Goal: Task Accomplishment & Management: Manage account settings

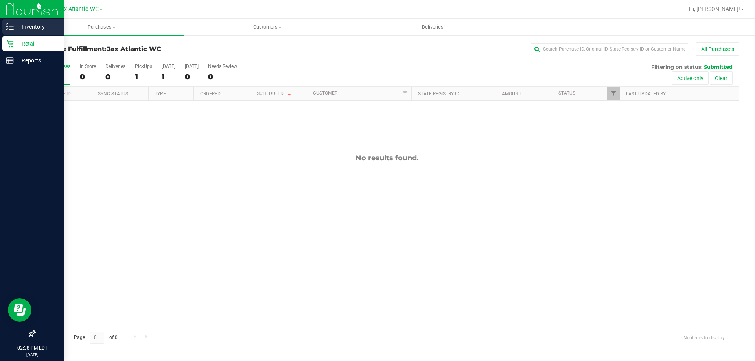
click at [40, 31] on p "Inventory" at bounding box center [37, 26] width 47 height 9
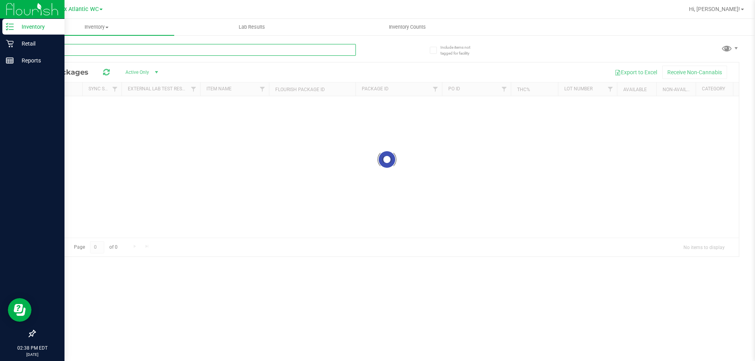
click at [117, 49] on input "text" at bounding box center [195, 50] width 321 height 12
type input "y"
type input "pap"
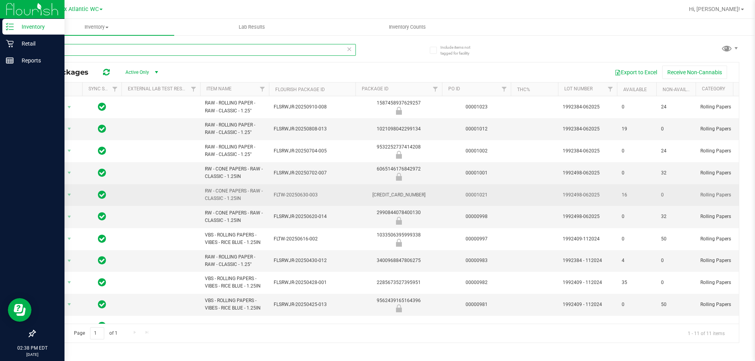
scroll to position [16, 0]
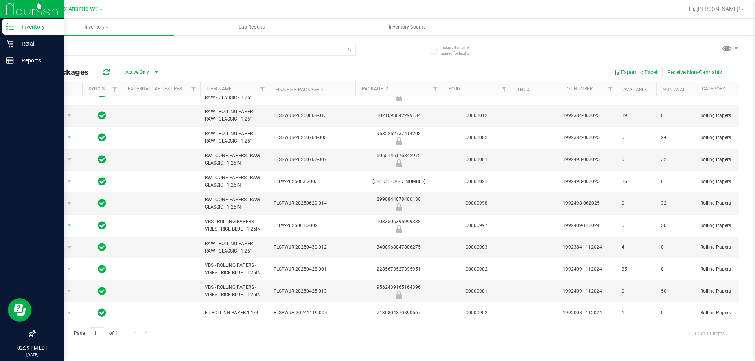
click at [345, 14] on div at bounding box center [412, 9] width 543 height 15
drag, startPoint x: 90, startPoint y: 54, endPoint x: 50, endPoint y: 44, distance: 41.7
click at [45, 52] on input "pap" at bounding box center [195, 50] width 321 height 12
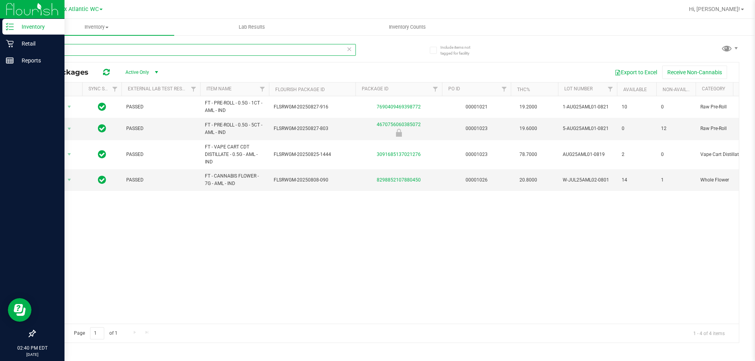
type input "a"
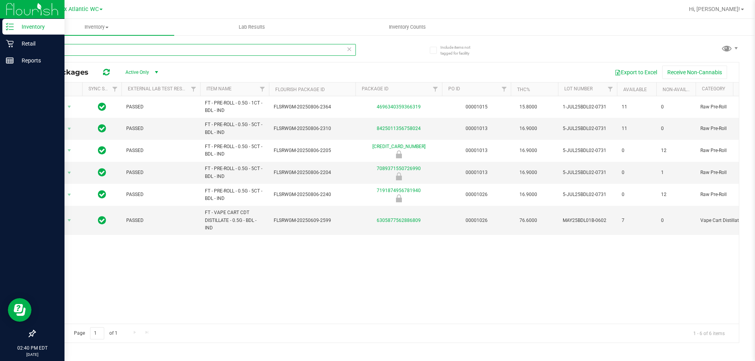
type input "b"
type input "htm"
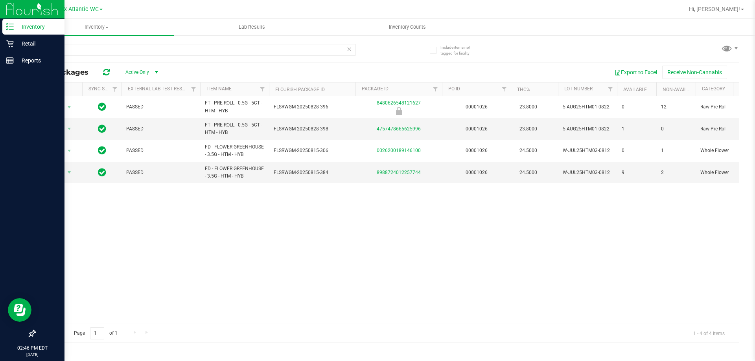
click at [350, 49] on icon at bounding box center [349, 48] width 6 height 9
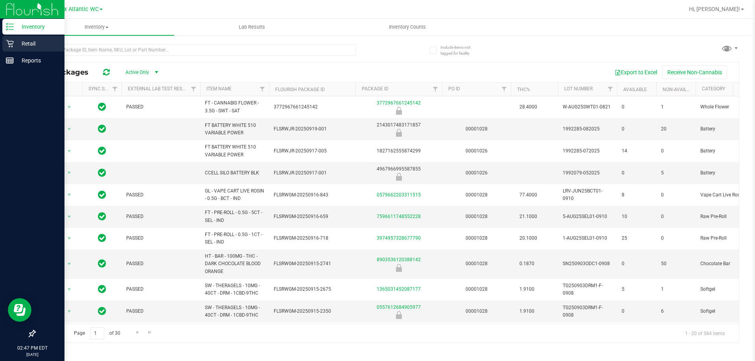
click at [14, 47] on p "Retail" at bounding box center [37, 43] width 47 height 9
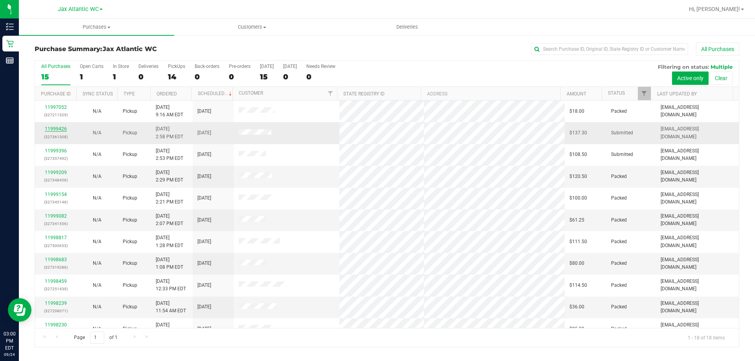
click at [53, 127] on link "11999426" at bounding box center [56, 129] width 22 height 6
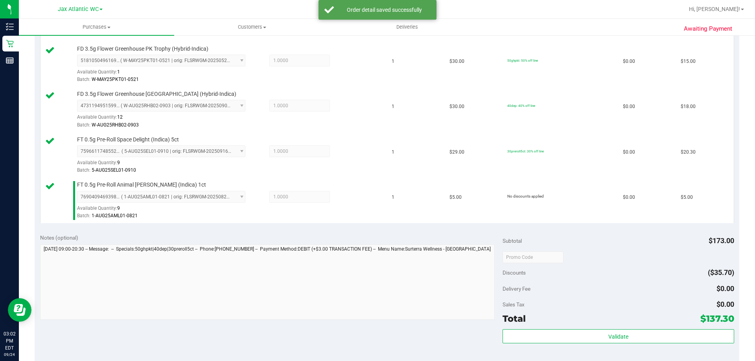
scroll to position [432, 0]
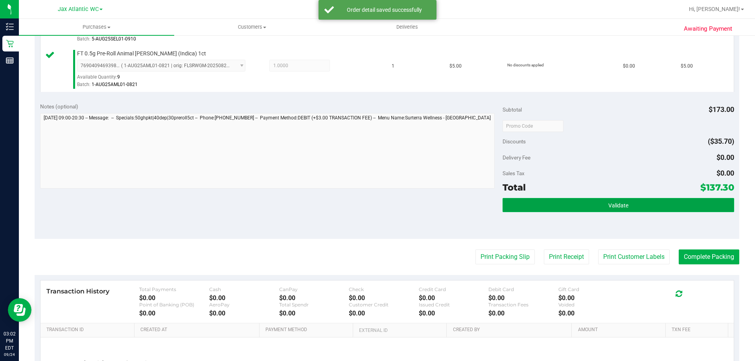
click at [631, 202] on button "Validate" at bounding box center [617, 205] width 231 height 14
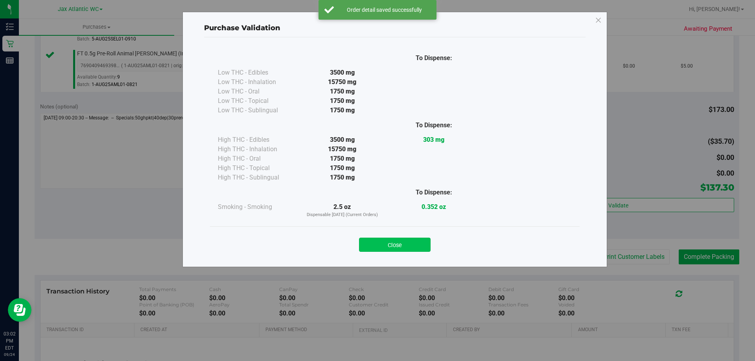
click at [406, 243] on button "Close" at bounding box center [395, 245] width 72 height 14
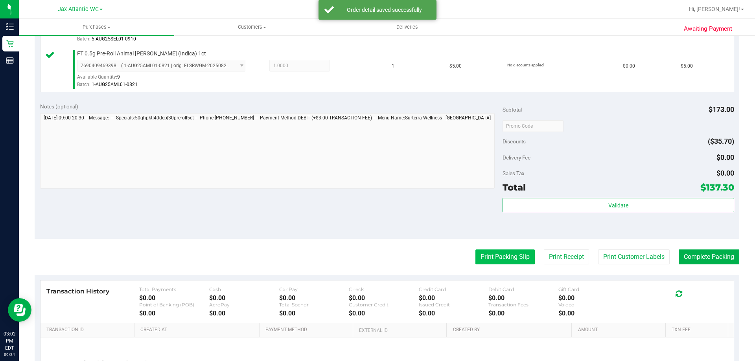
click at [522, 255] on button "Print Packing Slip" at bounding box center [504, 257] width 59 height 15
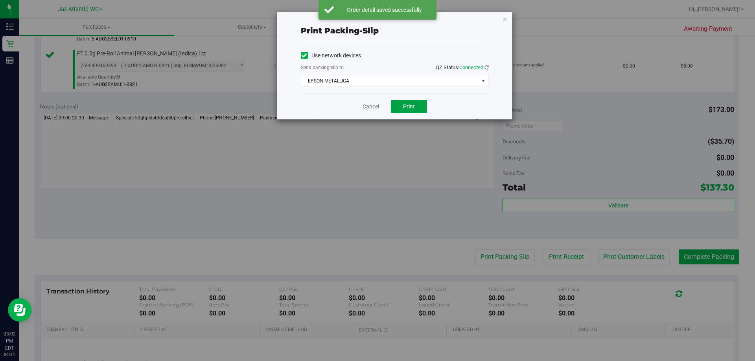
click at [408, 107] on span "Print" at bounding box center [409, 106] width 12 height 6
click at [370, 103] on link "Cancel" at bounding box center [370, 107] width 17 height 8
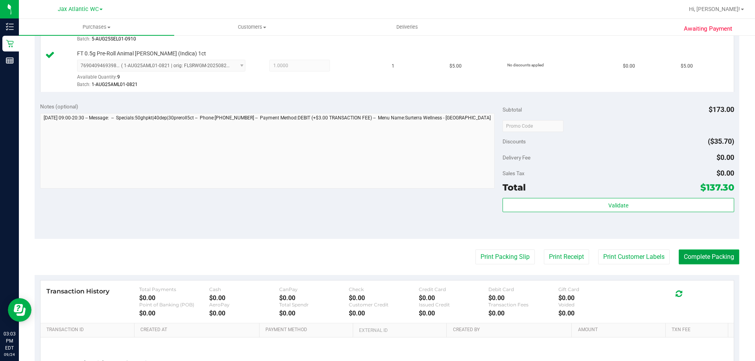
click at [730, 256] on button "Complete Packing" at bounding box center [709, 257] width 61 height 15
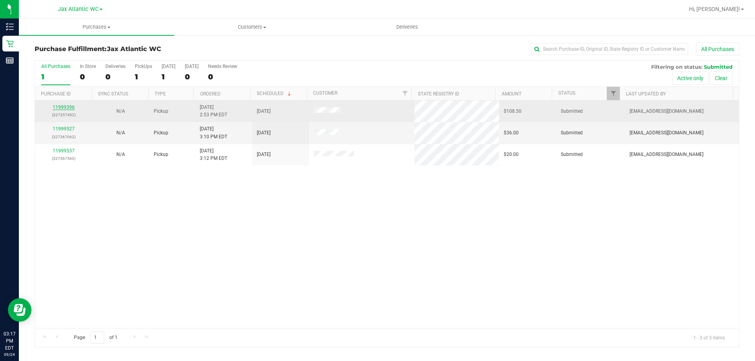
click at [64, 107] on link "11999396" at bounding box center [64, 108] width 22 height 6
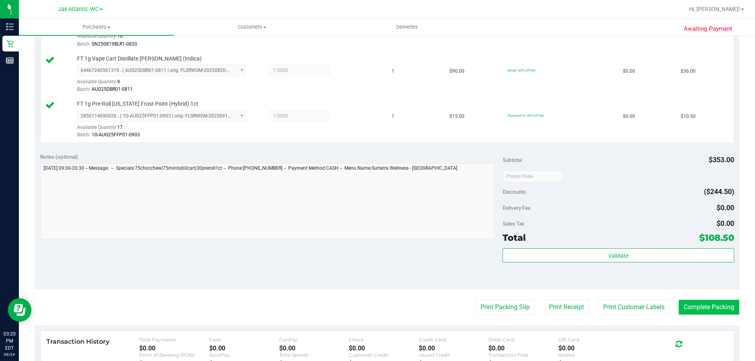
scroll to position [393, 0]
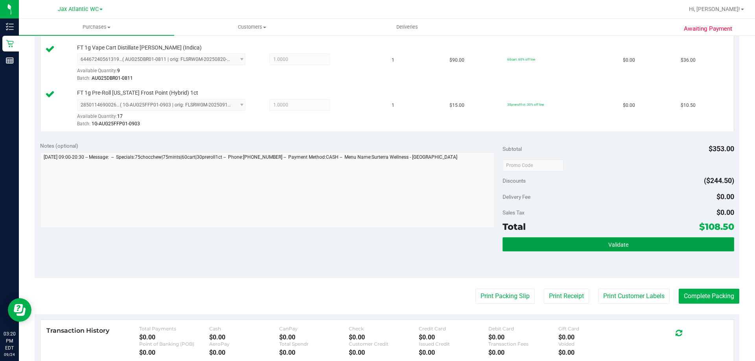
click at [586, 240] on button "Validate" at bounding box center [617, 244] width 231 height 14
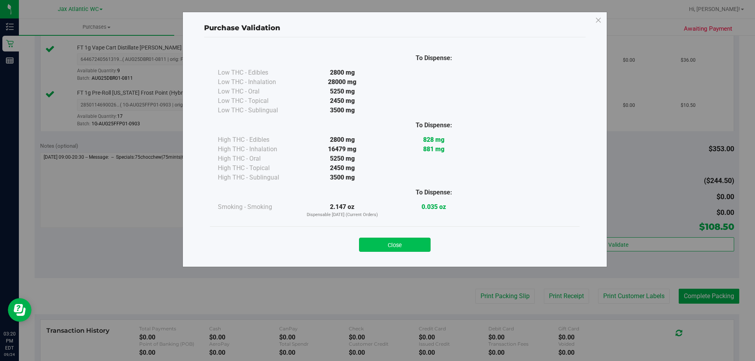
click at [421, 246] on button "Close" at bounding box center [395, 245] width 72 height 14
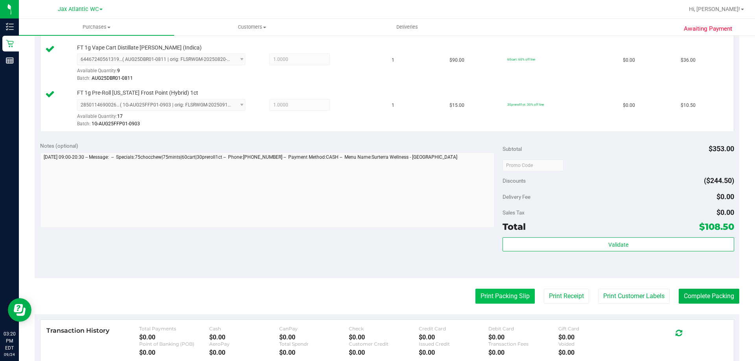
click at [502, 295] on button "Print Packing Slip" at bounding box center [504, 296] width 59 height 15
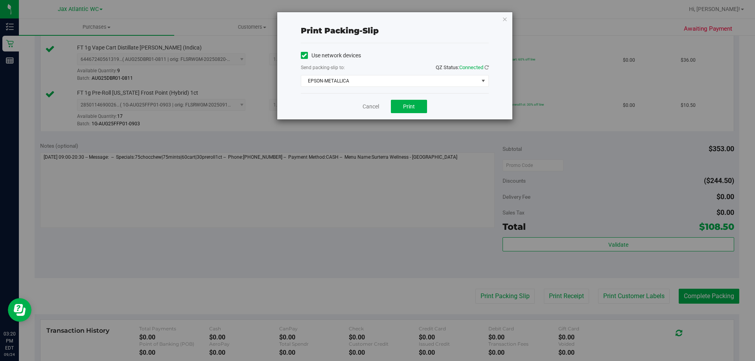
click at [426, 116] on div "Cancel Print" at bounding box center [395, 106] width 188 height 26
click at [420, 107] on button "Print" at bounding box center [409, 106] width 36 height 13
click at [356, 107] on div "Cancel Print" at bounding box center [395, 106] width 188 height 26
click at [368, 107] on link "Cancel" at bounding box center [370, 107] width 17 height 8
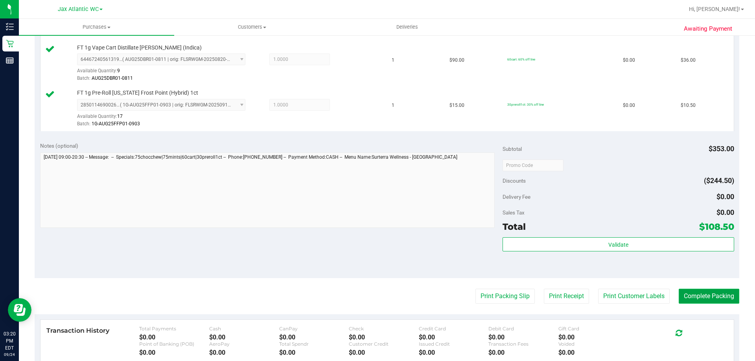
click at [719, 299] on button "Complete Packing" at bounding box center [709, 296] width 61 height 15
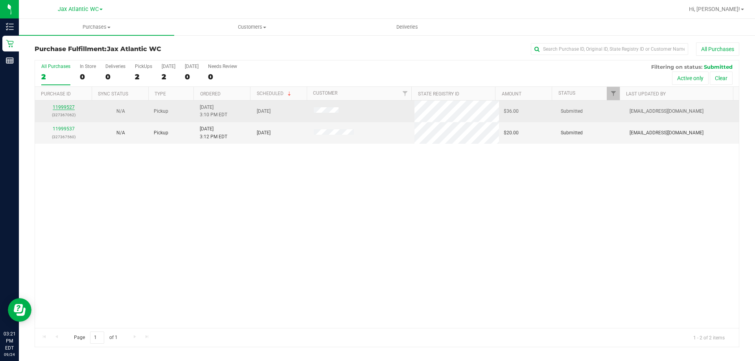
click at [53, 109] on link "11999527" at bounding box center [64, 108] width 22 height 6
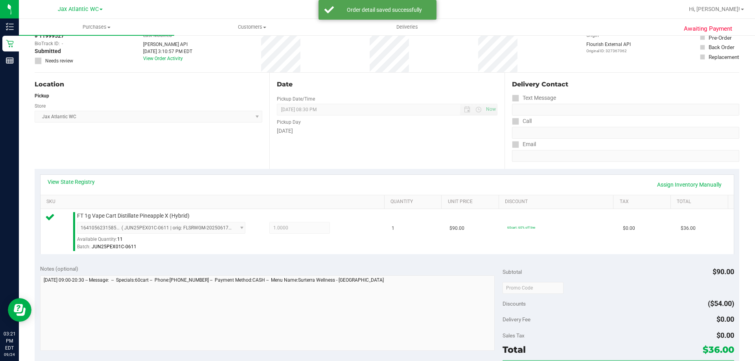
scroll to position [157, 0]
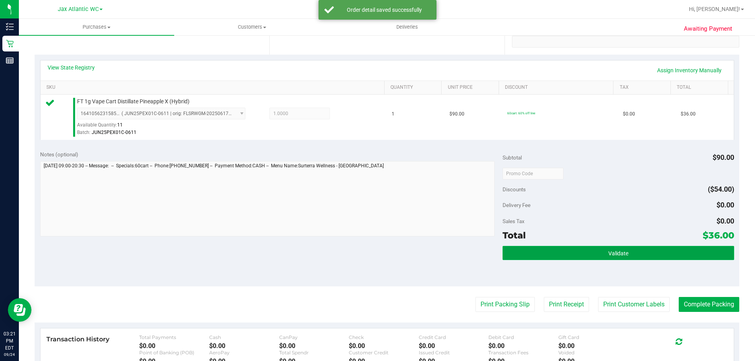
click at [609, 252] on span "Validate" at bounding box center [618, 253] width 20 height 6
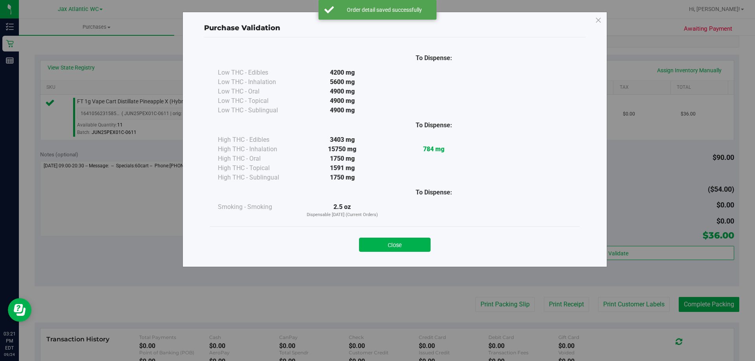
click at [397, 236] on div "Close" at bounding box center [395, 243] width 358 height 20
click at [410, 243] on button "Close" at bounding box center [395, 245] width 72 height 14
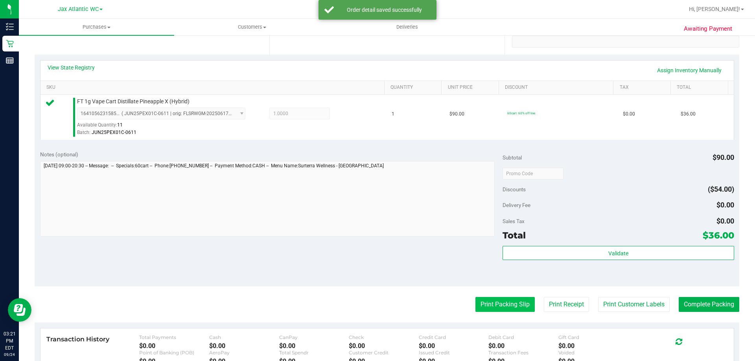
click at [477, 299] on button "Print Packing Slip" at bounding box center [504, 304] width 59 height 15
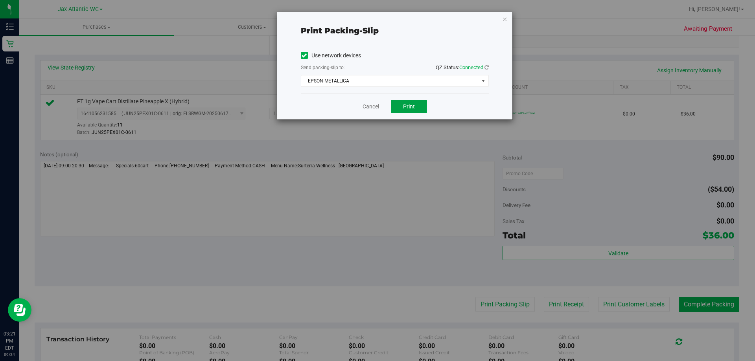
click at [413, 102] on button "Print" at bounding box center [409, 106] width 36 height 13
click at [363, 103] on link "Cancel" at bounding box center [370, 107] width 17 height 8
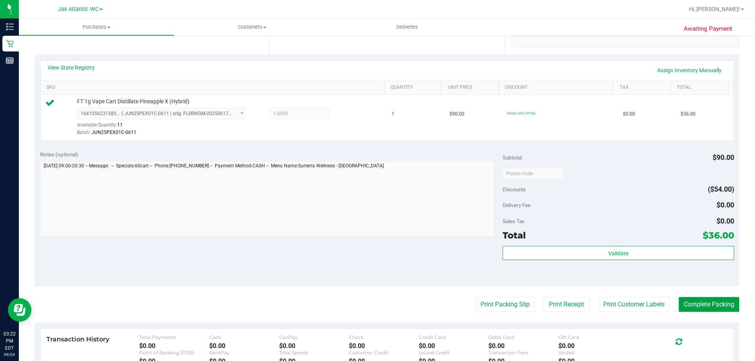
click at [697, 305] on button "Complete Packing" at bounding box center [709, 304] width 61 height 15
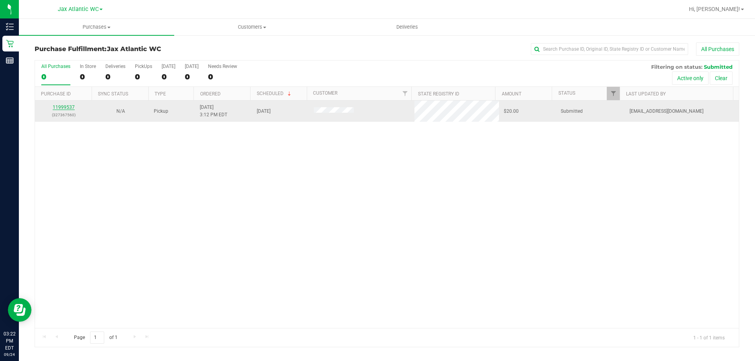
click at [68, 105] on link "11999537" at bounding box center [64, 108] width 22 height 6
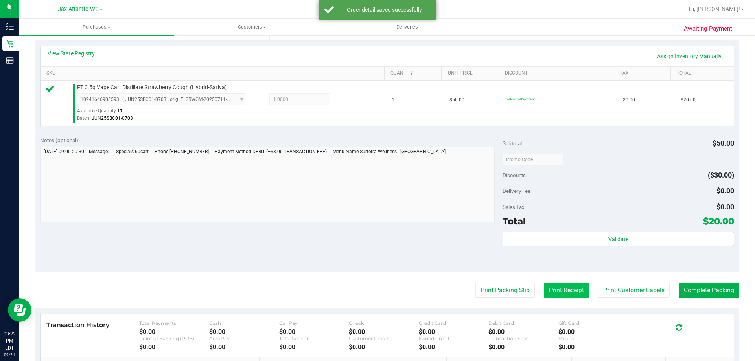
scroll to position [197, 0]
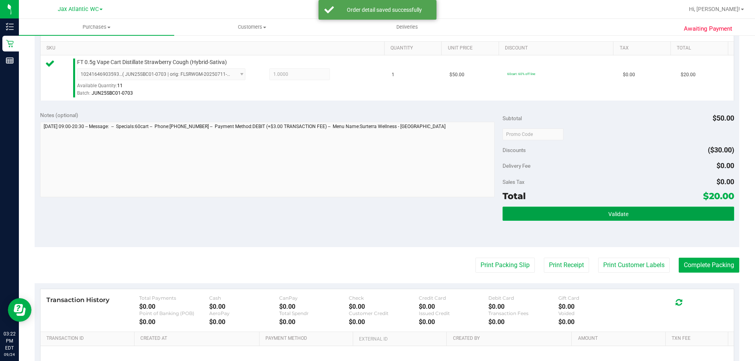
click at [581, 214] on button "Validate" at bounding box center [617, 214] width 231 height 14
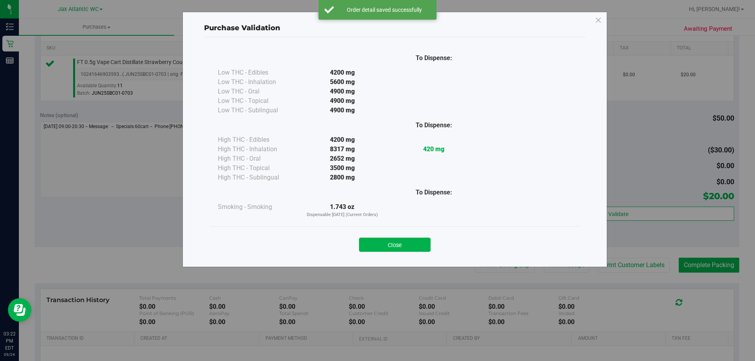
drag, startPoint x: 380, startPoint y: 239, endPoint x: 425, endPoint y: 251, distance: 46.0
click at [380, 241] on button "Close" at bounding box center [395, 245] width 72 height 14
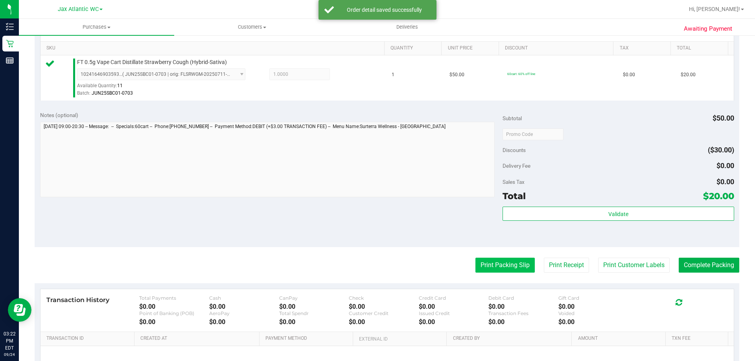
click at [489, 265] on button "Print Packing Slip" at bounding box center [504, 265] width 59 height 15
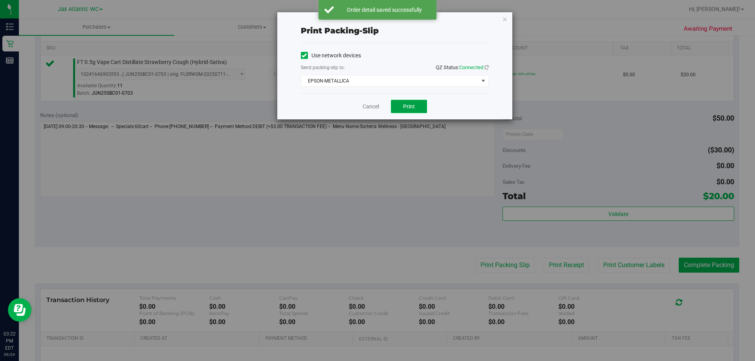
click at [401, 109] on button "Print" at bounding box center [409, 106] width 36 height 13
click at [377, 109] on link "Cancel" at bounding box center [370, 107] width 17 height 8
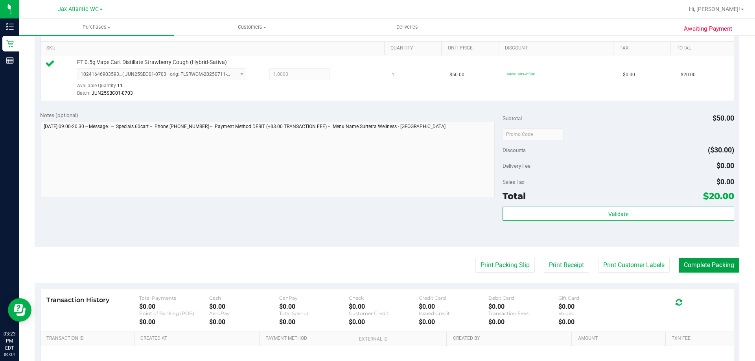
click at [690, 263] on button "Complete Packing" at bounding box center [709, 265] width 61 height 15
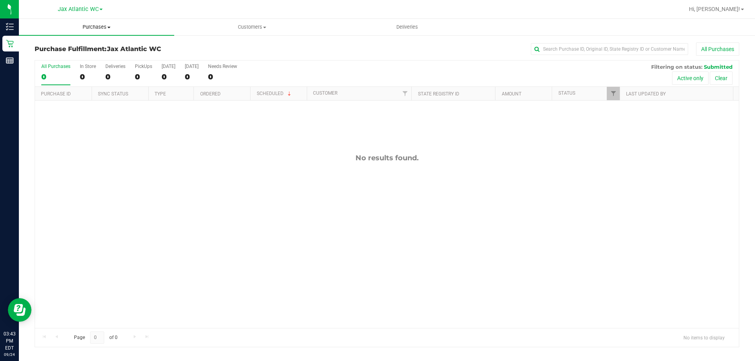
drag, startPoint x: 99, startPoint y: 29, endPoint x: 94, endPoint y: 31, distance: 6.1
click at [99, 29] on span "Purchases" at bounding box center [96, 27] width 155 height 7
click at [55, 45] on span "Summary of purchases" at bounding box center [59, 47] width 81 height 7
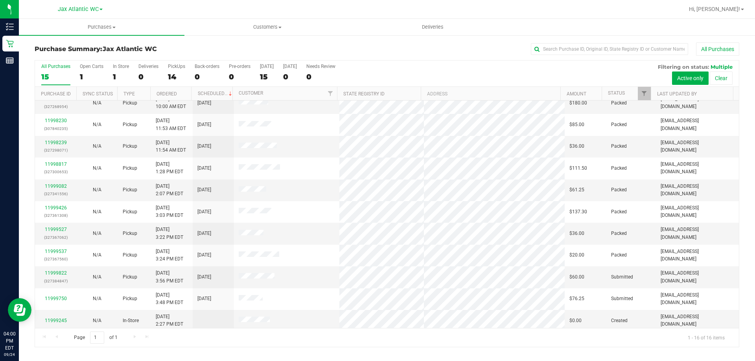
scroll to position [121, 0]
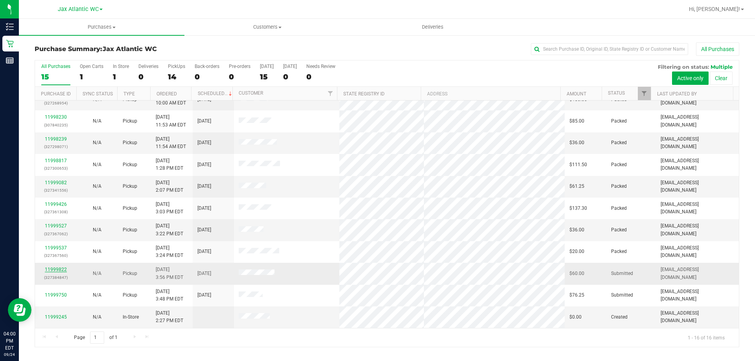
click at [50, 271] on link "11999822" at bounding box center [56, 270] width 22 height 6
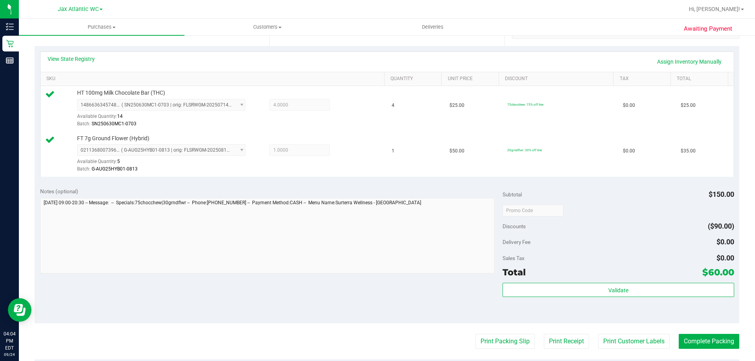
scroll to position [275, 0]
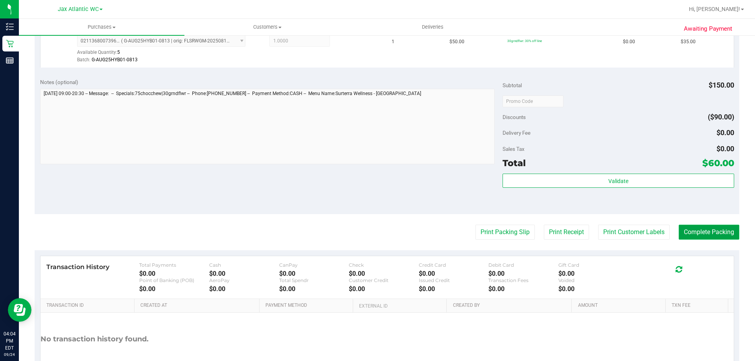
click at [701, 233] on button "Complete Packing" at bounding box center [709, 232] width 61 height 15
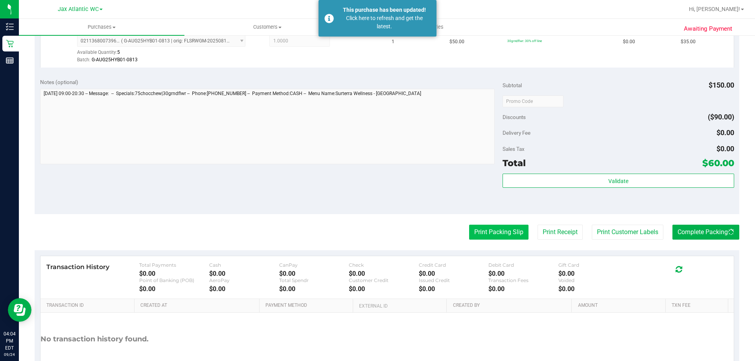
click at [503, 234] on button "Print Packing Slip" at bounding box center [498, 232] width 59 height 15
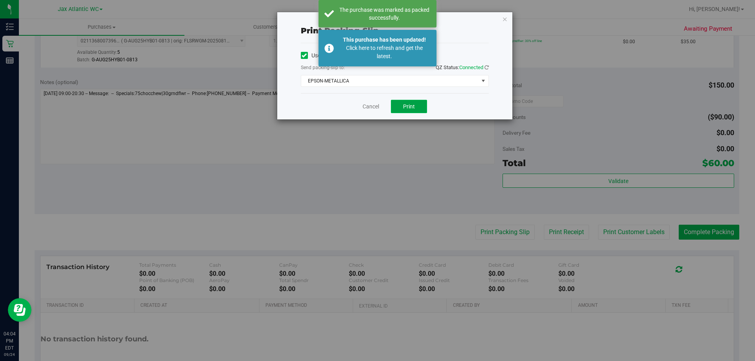
click at [411, 108] on span "Print" at bounding box center [409, 106] width 12 height 6
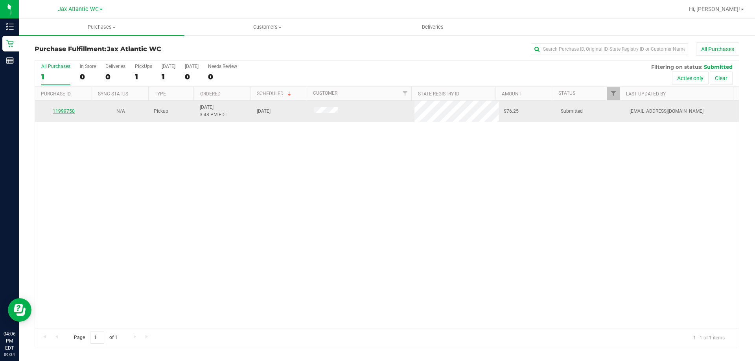
click at [67, 113] on link "11999750" at bounding box center [64, 112] width 22 height 6
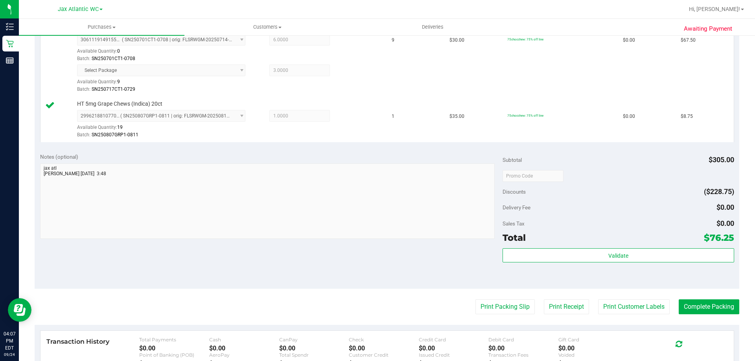
scroll to position [236, 0]
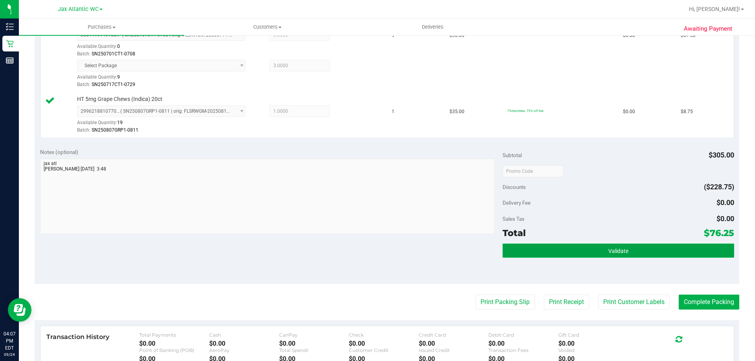
click at [634, 249] on button "Validate" at bounding box center [617, 251] width 231 height 14
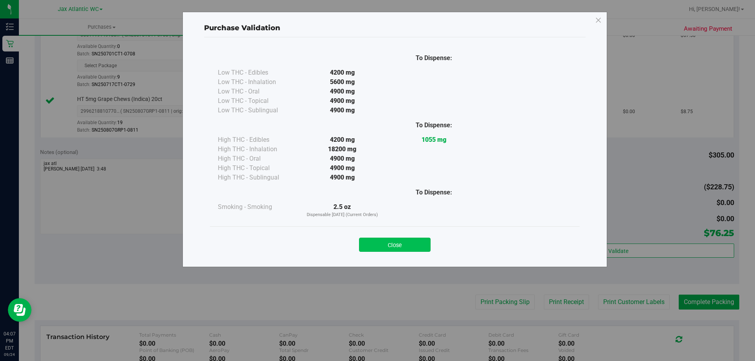
click at [401, 238] on button "Close" at bounding box center [395, 245] width 72 height 14
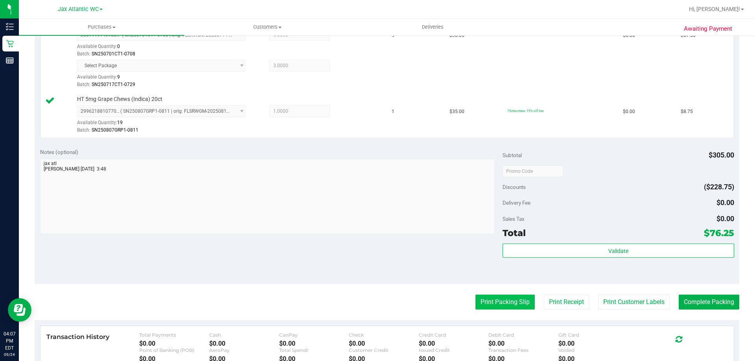
click at [497, 296] on button "Print Packing Slip" at bounding box center [504, 302] width 59 height 15
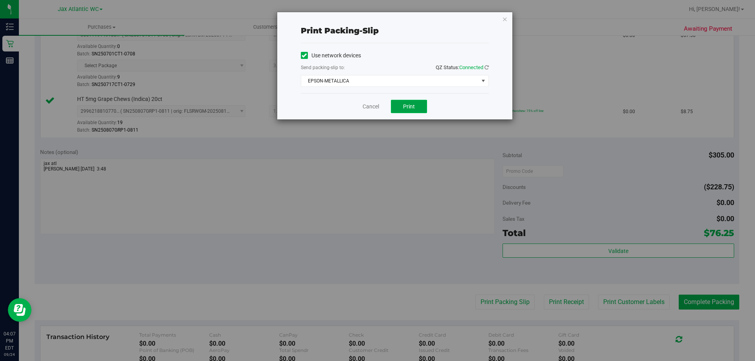
click at [413, 103] on span "Print" at bounding box center [409, 106] width 12 height 6
click at [413, 107] on span "Print" at bounding box center [409, 106] width 12 height 6
click at [358, 104] on div "Cancel Print" at bounding box center [395, 106] width 188 height 26
click at [369, 104] on link "Cancel" at bounding box center [370, 107] width 17 height 8
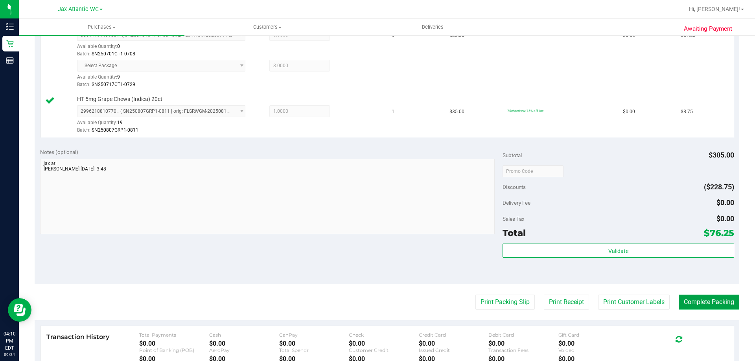
click at [692, 302] on button "Complete Packing" at bounding box center [709, 302] width 61 height 15
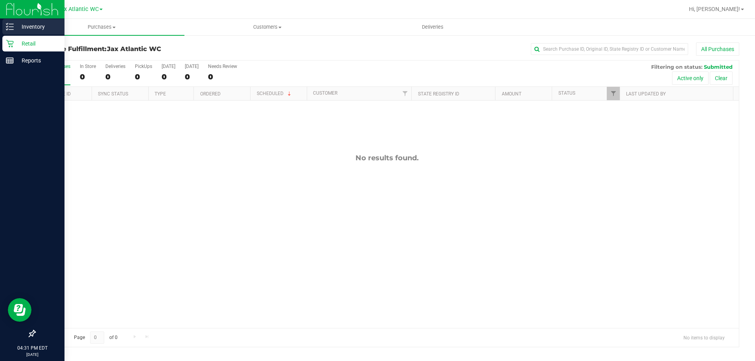
click at [33, 31] on p "Inventory" at bounding box center [37, 26] width 47 height 9
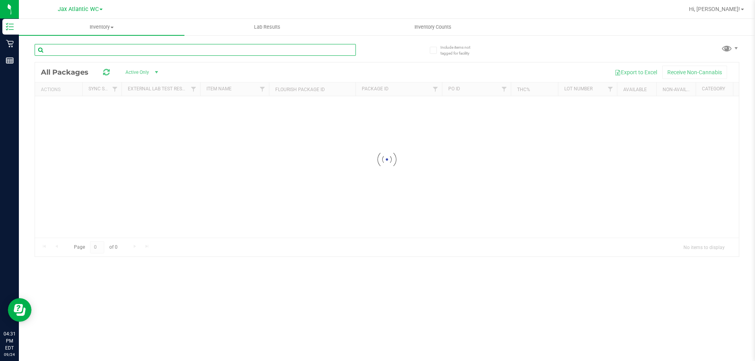
click at [78, 52] on input "text" at bounding box center [195, 50] width 321 height 12
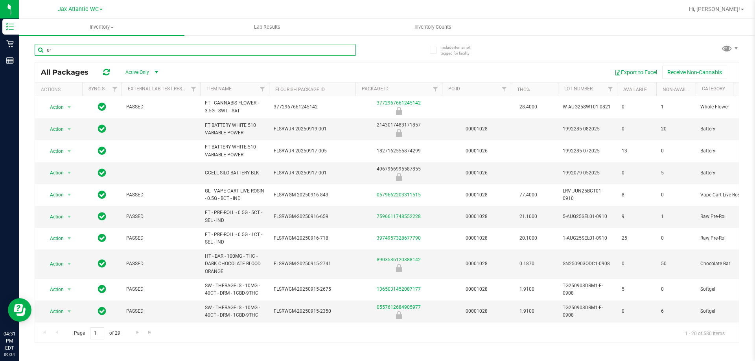
type input "grz"
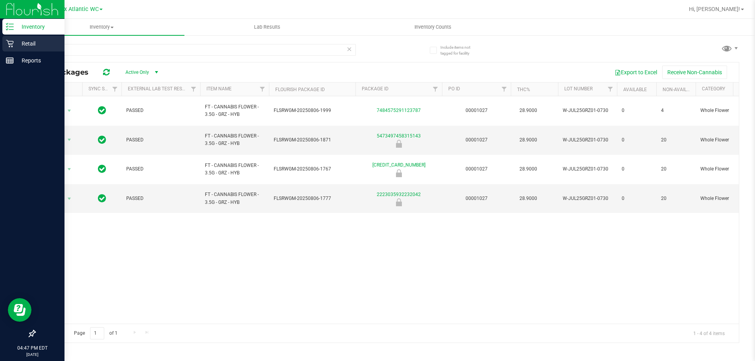
drag, startPoint x: 8, startPoint y: 44, endPoint x: 28, endPoint y: 43, distance: 19.7
click at [8, 44] on icon at bounding box center [10, 44] width 8 height 8
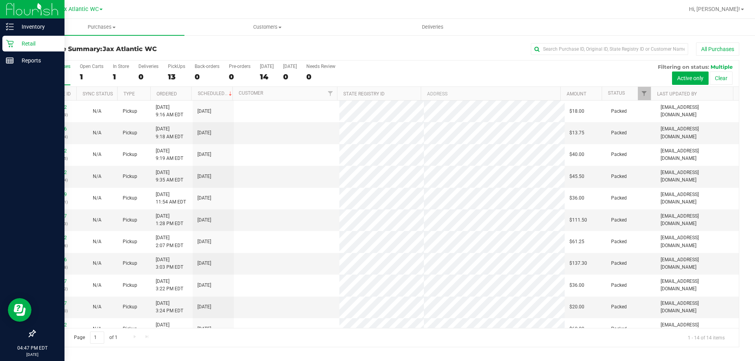
scroll to position [77, 0]
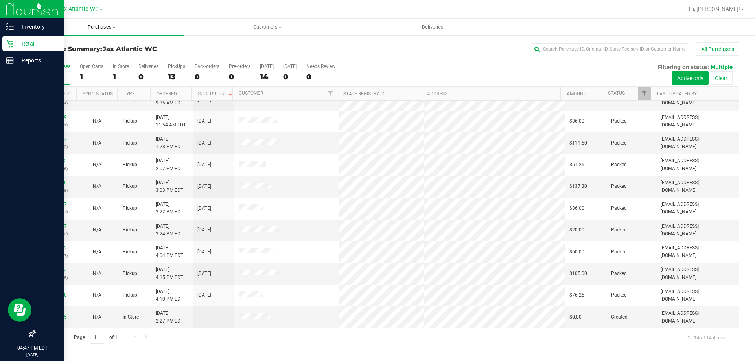
click at [95, 31] on uib-tab-heading "Purchases Summary of purchases Fulfillment All purchases" at bounding box center [102, 27] width 166 height 17
click at [70, 59] on li "Fulfillment" at bounding box center [102, 56] width 166 height 9
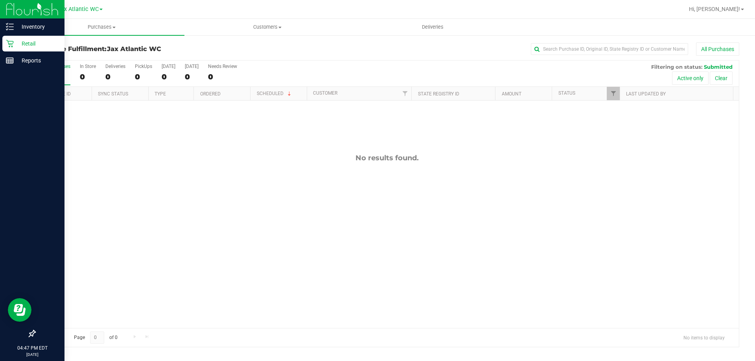
click at [150, 9] on div at bounding box center [412, 9] width 543 height 15
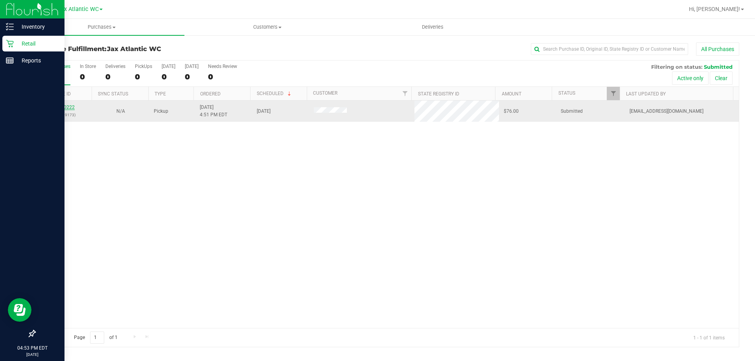
click at [72, 107] on link "12000222" at bounding box center [64, 108] width 22 height 6
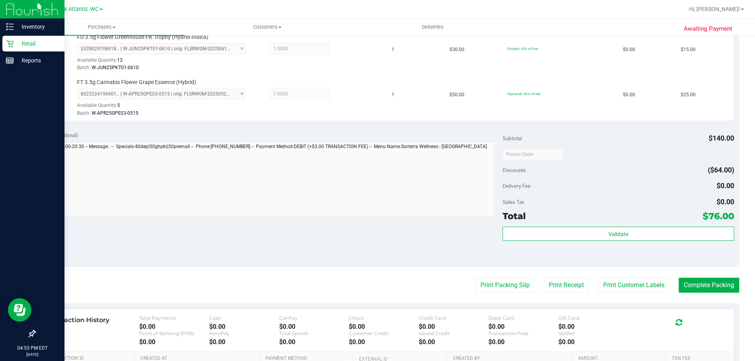
scroll to position [315, 0]
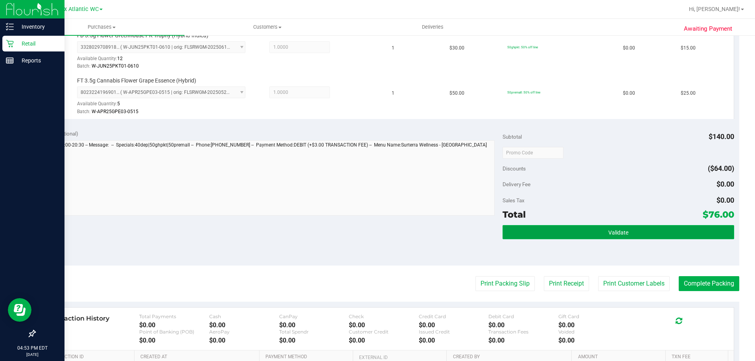
click at [653, 237] on button "Validate" at bounding box center [617, 232] width 231 height 14
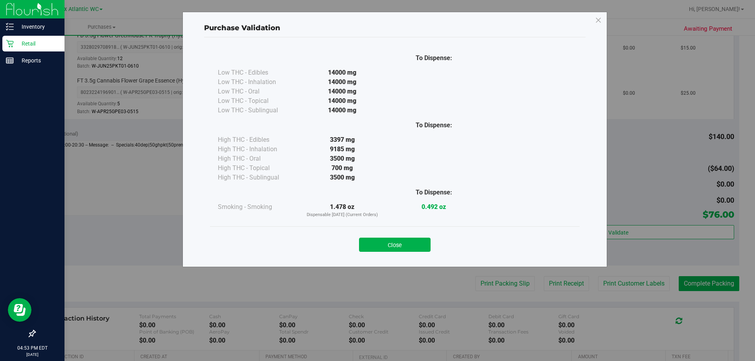
click at [425, 256] on div "Close" at bounding box center [395, 242] width 370 height 32
click at [424, 251] on button "Close" at bounding box center [395, 245] width 72 height 14
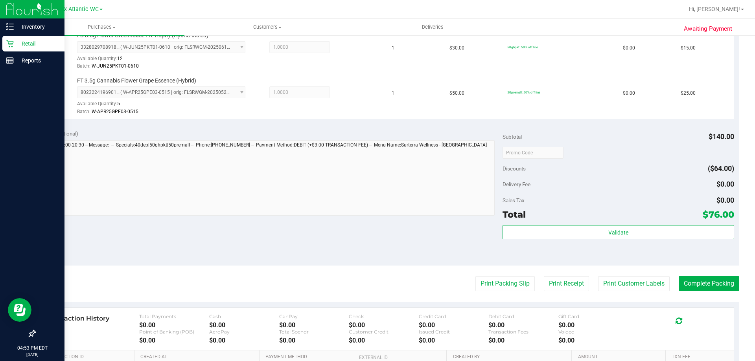
click at [506, 276] on purchase-details "Back Edit Purchase Cancel Purchase View Profile # 12000222 BioTrack ID: - Submi…" at bounding box center [387, 88] width 704 height 721
click at [506, 278] on button "Print Packing Slip" at bounding box center [504, 283] width 59 height 15
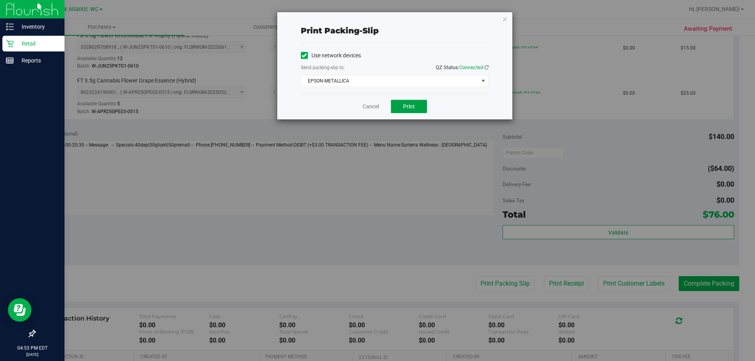
click at [414, 107] on span "Print" at bounding box center [409, 106] width 12 height 6
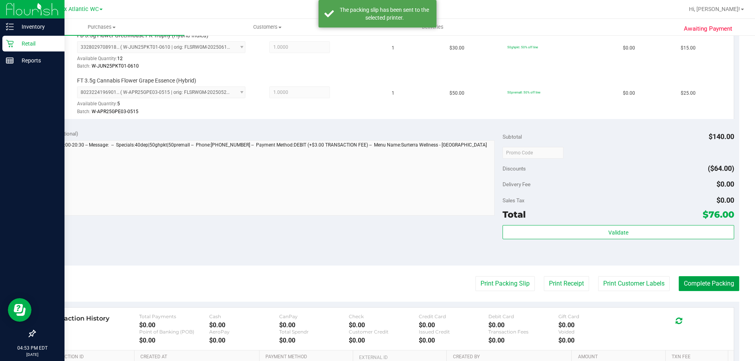
drag, startPoint x: 725, startPoint y: 287, endPoint x: 715, endPoint y: 277, distance: 13.6
click at [724, 285] on button "Complete Packing" at bounding box center [709, 283] width 61 height 15
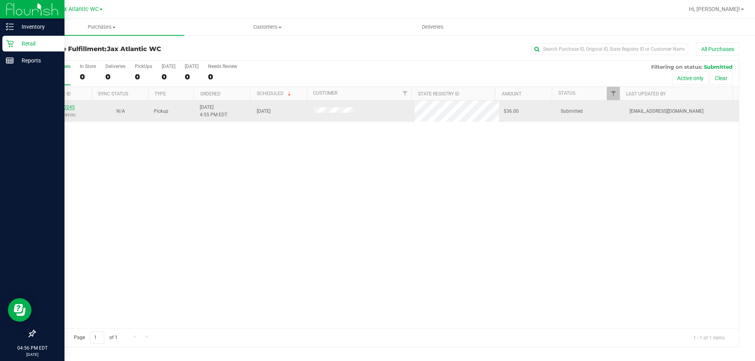
click at [70, 108] on link "12000245" at bounding box center [64, 108] width 22 height 6
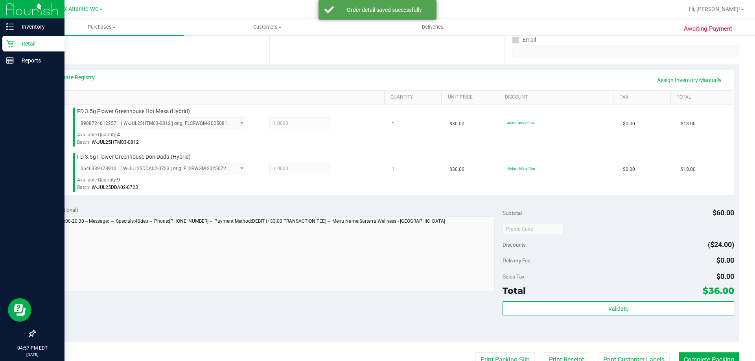
scroll to position [275, 0]
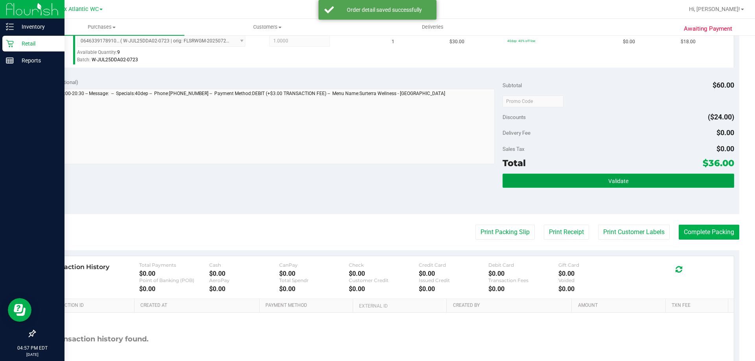
click at [572, 177] on button "Validate" at bounding box center [617, 181] width 231 height 14
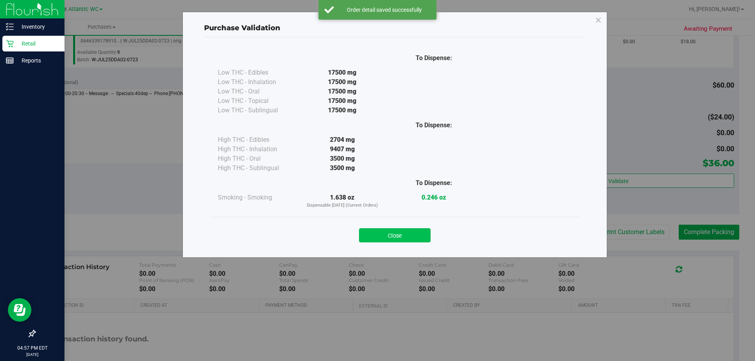
click at [403, 234] on button "Close" at bounding box center [395, 235] width 72 height 14
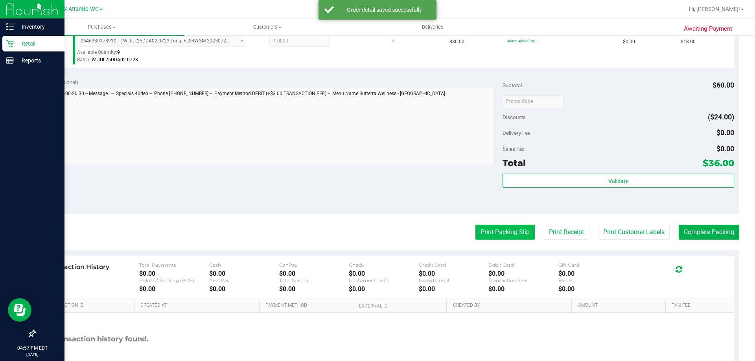
click at [481, 236] on button "Print Packing Slip" at bounding box center [504, 232] width 59 height 15
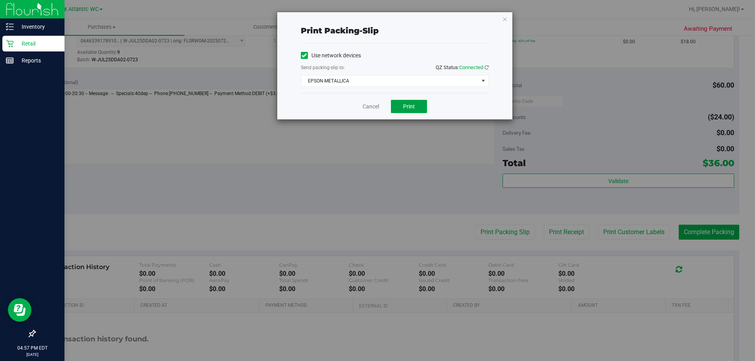
click at [410, 112] on button "Print" at bounding box center [409, 106] width 36 height 13
click at [364, 104] on link "Cancel" at bounding box center [370, 107] width 17 height 8
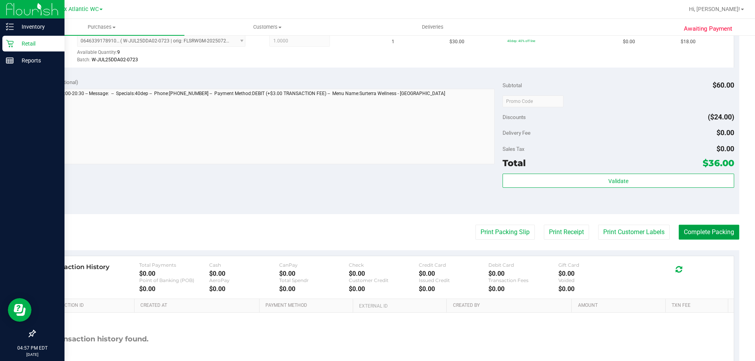
click at [698, 235] on button "Complete Packing" at bounding box center [709, 232] width 61 height 15
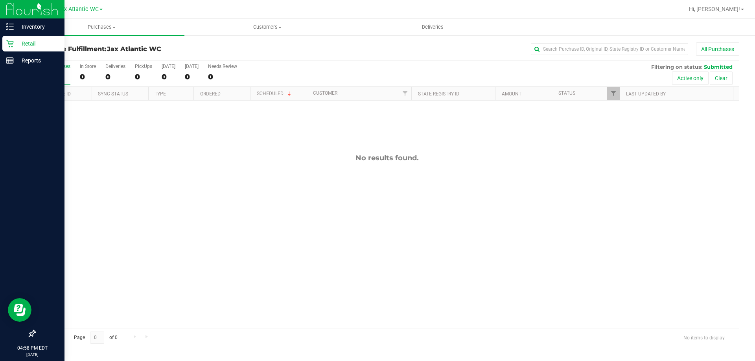
click at [181, 12] on div at bounding box center [412, 9] width 543 height 15
click at [14, 57] on p "Reports" at bounding box center [37, 60] width 47 height 9
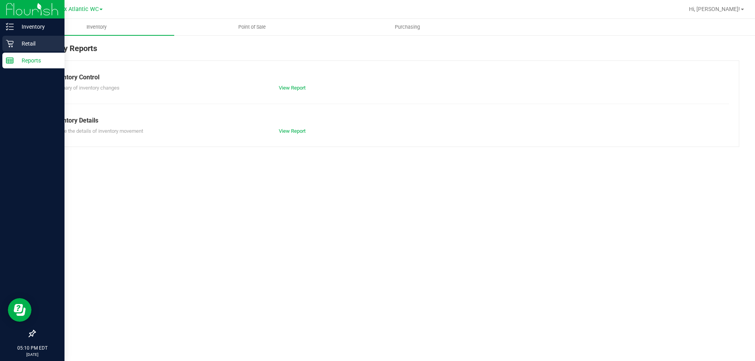
click at [16, 46] on p "Retail" at bounding box center [37, 43] width 47 height 9
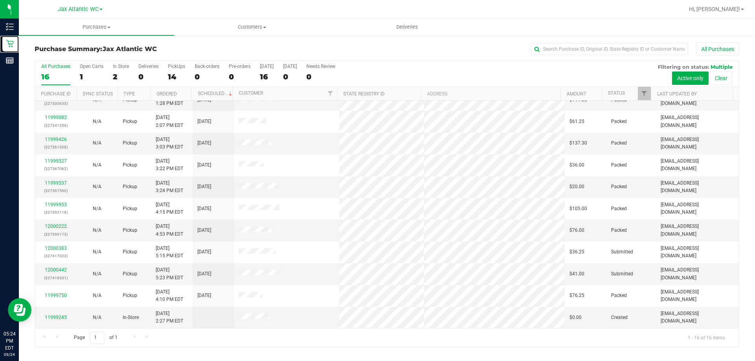
scroll to position [121, 0]
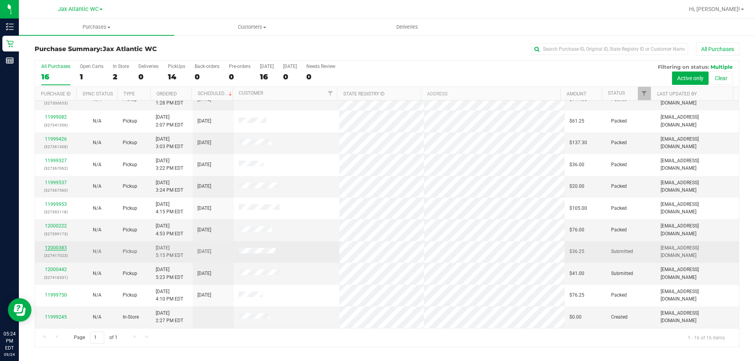
click at [58, 246] on link "12000383" at bounding box center [56, 248] width 22 height 6
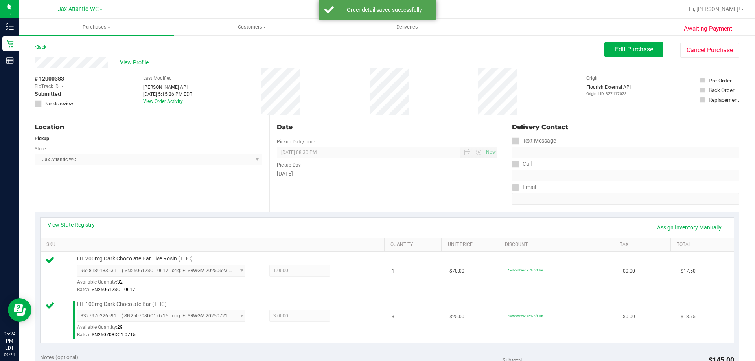
scroll to position [236, 0]
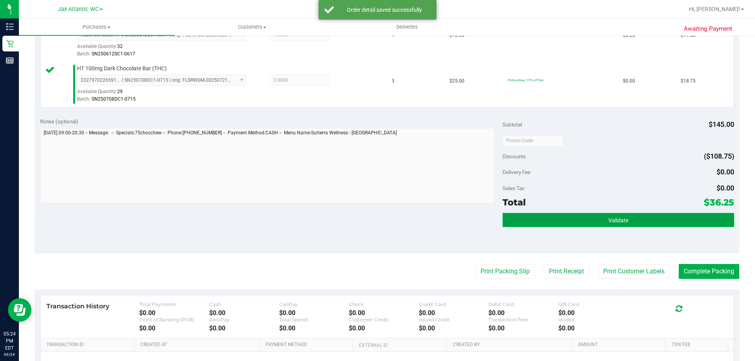
click at [581, 220] on button "Validate" at bounding box center [617, 220] width 231 height 14
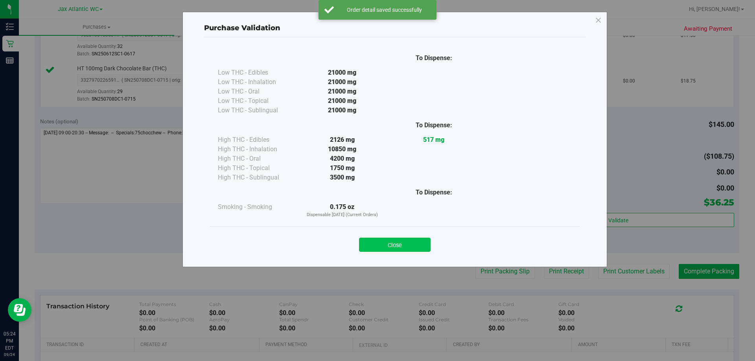
click at [376, 249] on button "Close" at bounding box center [395, 245] width 72 height 14
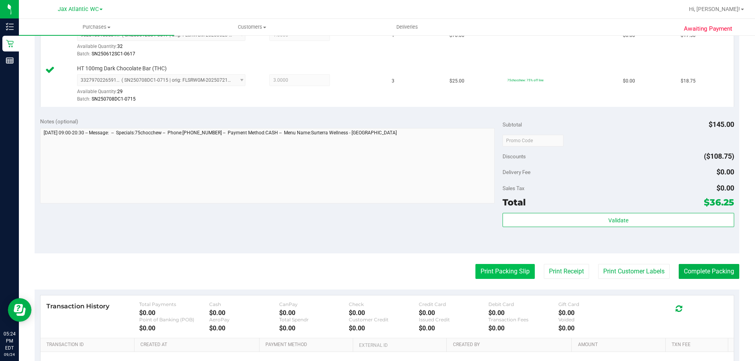
click at [475, 267] on button "Print Packing Slip" at bounding box center [504, 271] width 59 height 15
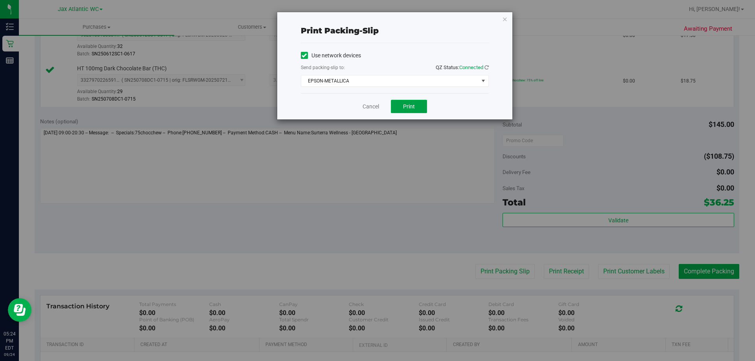
click at [406, 105] on span "Print" at bounding box center [409, 106] width 12 height 6
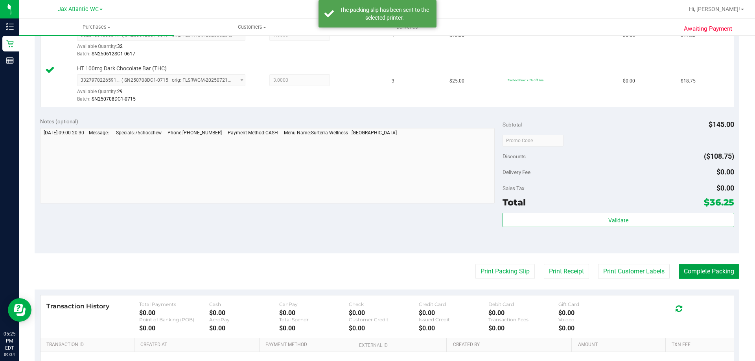
click at [706, 276] on button "Complete Packing" at bounding box center [709, 271] width 61 height 15
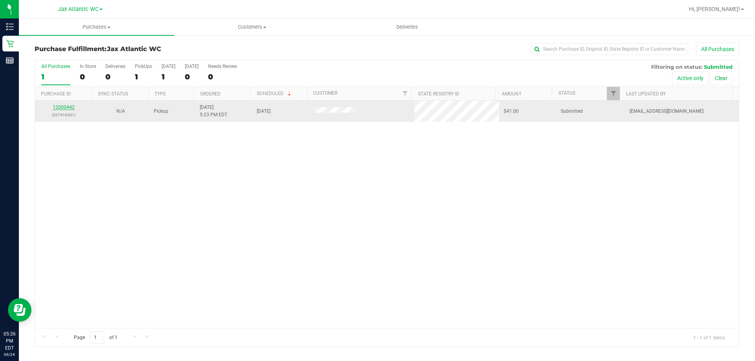
click at [55, 107] on link "12000442" at bounding box center [64, 108] width 22 height 6
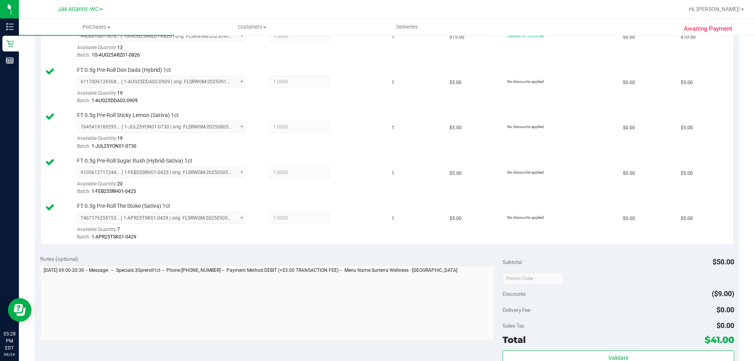
scroll to position [393, 0]
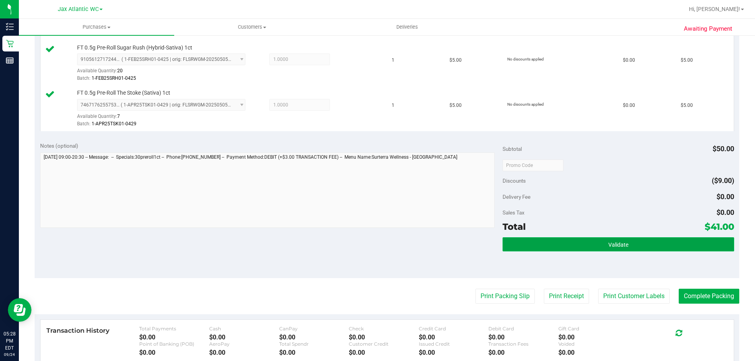
click at [561, 246] on button "Validate" at bounding box center [617, 244] width 231 height 14
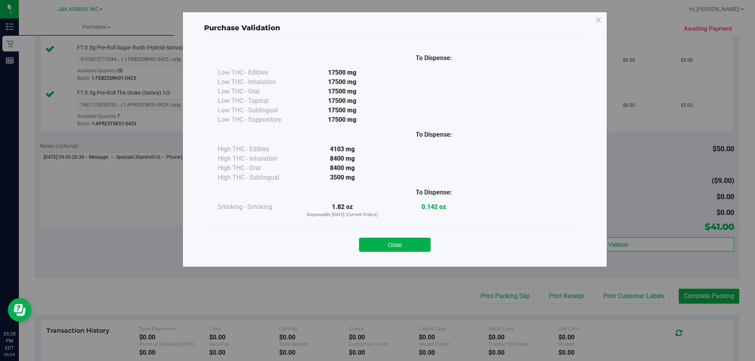
click at [394, 237] on div "Close" at bounding box center [395, 243] width 358 height 20
click at [407, 256] on div "Close" at bounding box center [395, 242] width 370 height 32
click at [408, 246] on button "Close" at bounding box center [395, 245] width 72 height 14
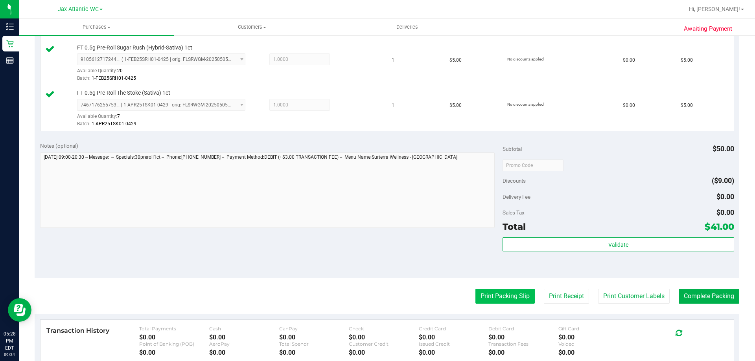
click at [484, 294] on button "Print Packing Slip" at bounding box center [504, 296] width 59 height 15
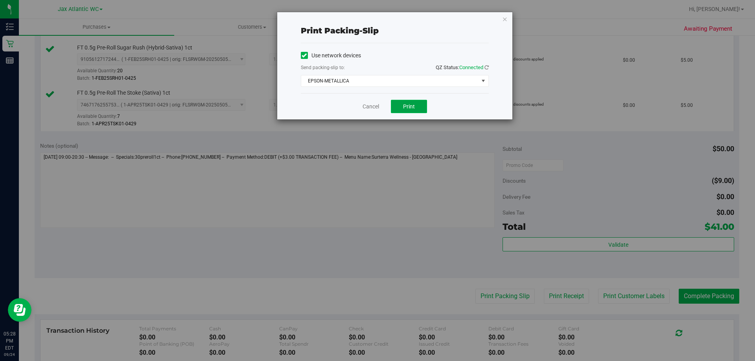
click at [400, 104] on button "Print" at bounding box center [409, 106] width 36 height 13
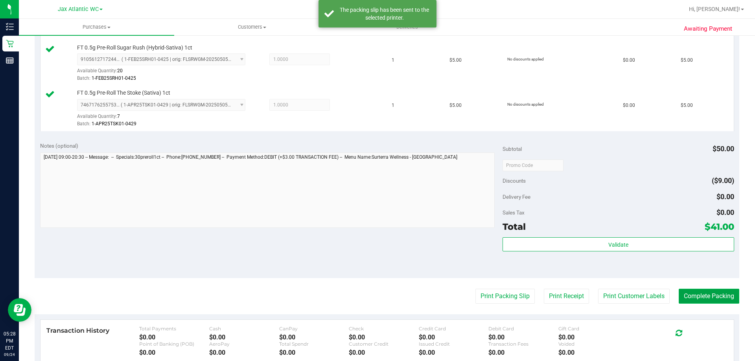
click at [680, 298] on button "Complete Packing" at bounding box center [709, 296] width 61 height 15
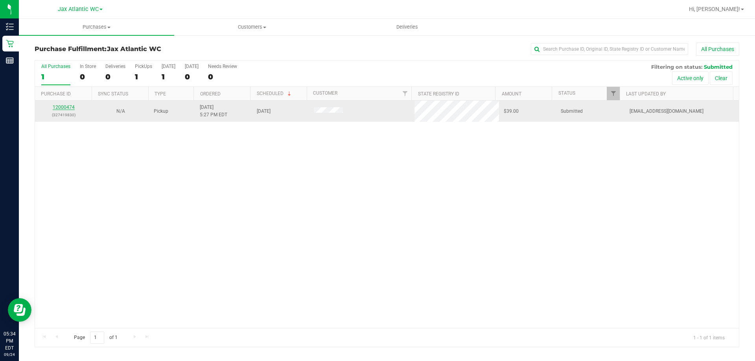
click at [66, 107] on link "12000474" at bounding box center [64, 108] width 22 height 6
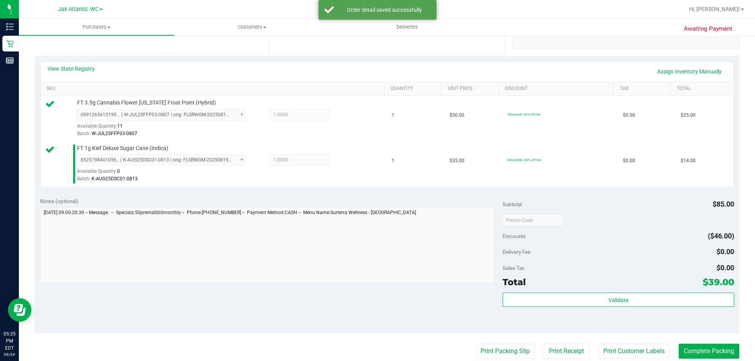
scroll to position [197, 0]
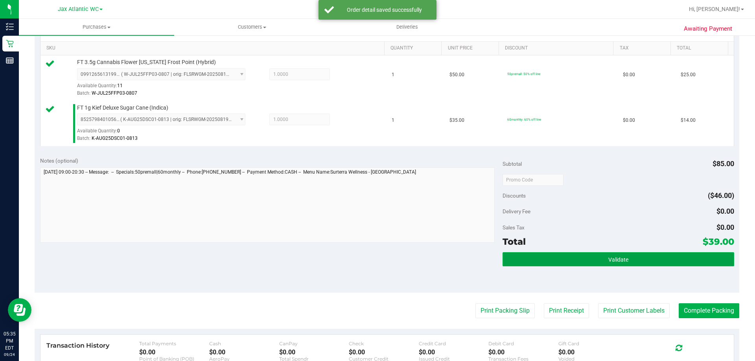
click at [627, 258] on button "Validate" at bounding box center [617, 259] width 231 height 14
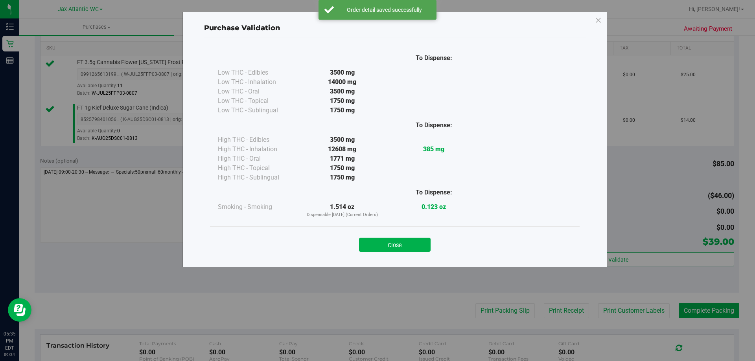
drag, startPoint x: 416, startPoint y: 239, endPoint x: 429, endPoint y: 250, distance: 17.0
click at [416, 240] on button "Close" at bounding box center [395, 245] width 72 height 14
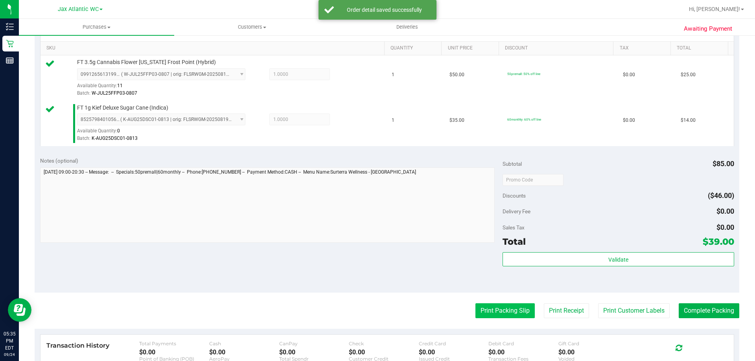
click at [480, 307] on button "Print Packing Slip" at bounding box center [504, 310] width 59 height 15
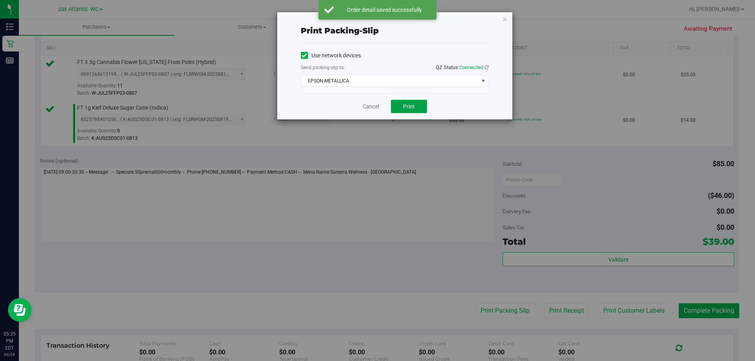
click at [411, 105] on span "Print" at bounding box center [409, 106] width 12 height 6
click at [365, 108] on link "Cancel" at bounding box center [370, 107] width 17 height 8
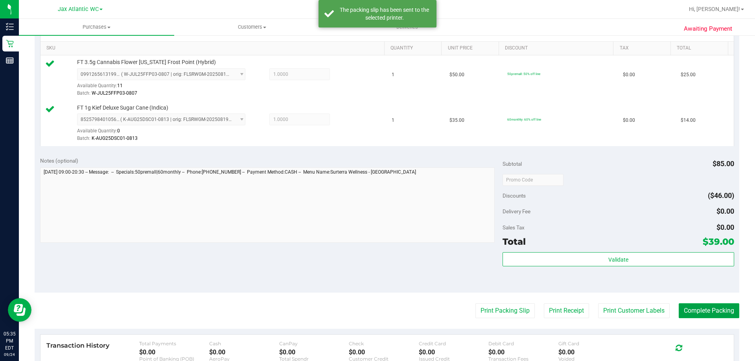
drag, startPoint x: 712, startPoint y: 313, endPoint x: 696, endPoint y: 293, distance: 25.5
click at [712, 313] on button "Complete Packing" at bounding box center [709, 310] width 61 height 15
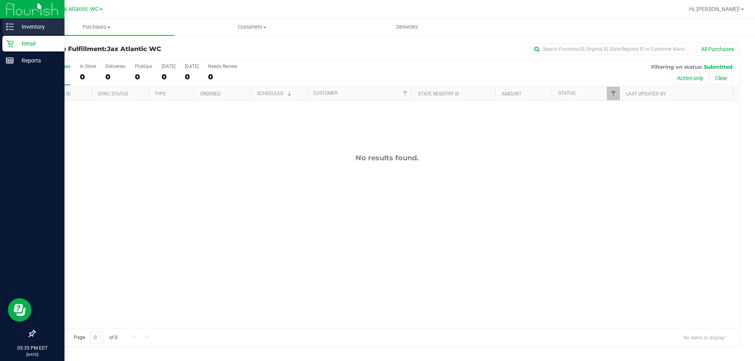
click at [17, 29] on p "Inventory" at bounding box center [37, 26] width 47 height 9
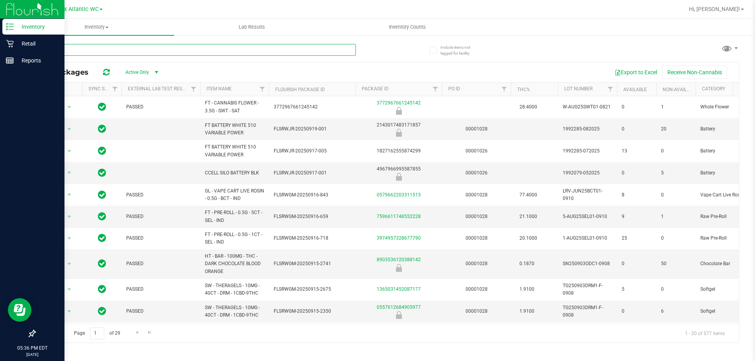
click at [143, 48] on input "text" at bounding box center [195, 50] width 321 height 12
type input "dsc"
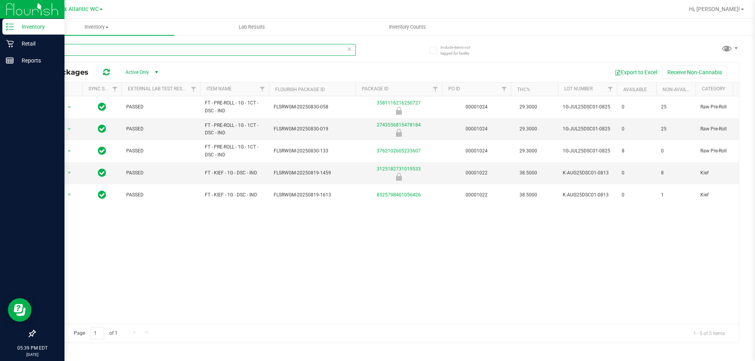
click at [344, 53] on input "dsc" at bounding box center [195, 50] width 321 height 12
click at [350, 49] on icon at bounding box center [349, 48] width 6 height 9
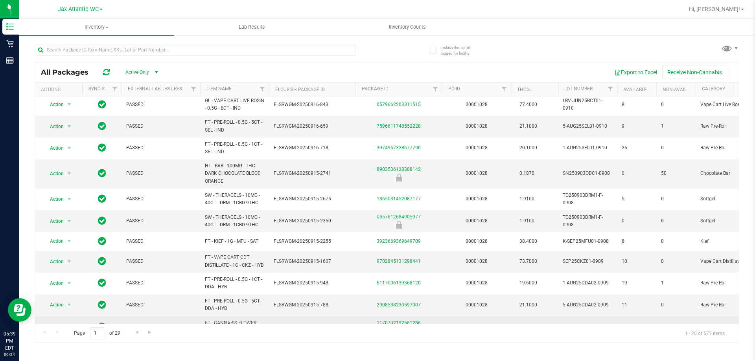
scroll to position [221, 0]
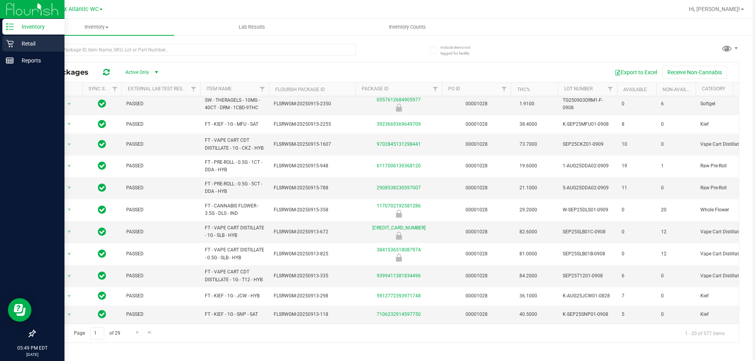
click at [12, 42] on icon at bounding box center [10, 44] width 8 height 8
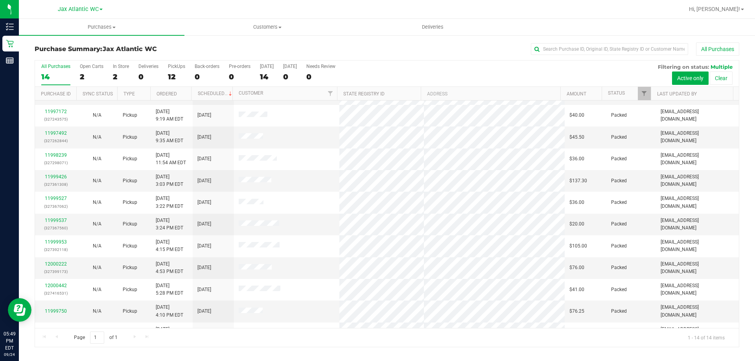
scroll to position [77, 0]
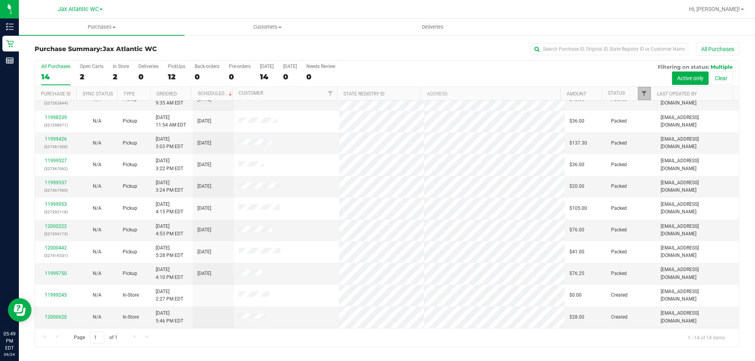
click at [647, 91] on span "Filter" at bounding box center [644, 93] width 6 height 6
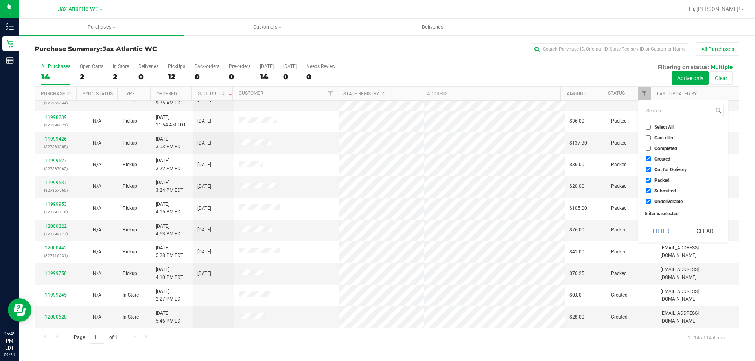
click at [648, 160] on input "Created" at bounding box center [648, 158] width 5 height 5
checkbox input "false"
click at [646, 167] on input "Out for Delivery" at bounding box center [648, 169] width 5 height 5
checkbox input "false"
click at [649, 178] on input "Packed" at bounding box center [648, 180] width 5 height 5
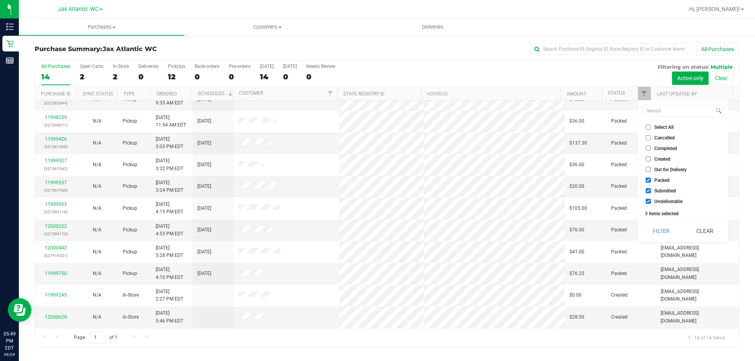
checkbox input "false"
click at [650, 200] on input "Undeliverable" at bounding box center [648, 201] width 5 height 5
checkbox input "false"
click at [649, 237] on button "Filter" at bounding box center [661, 231] width 38 height 17
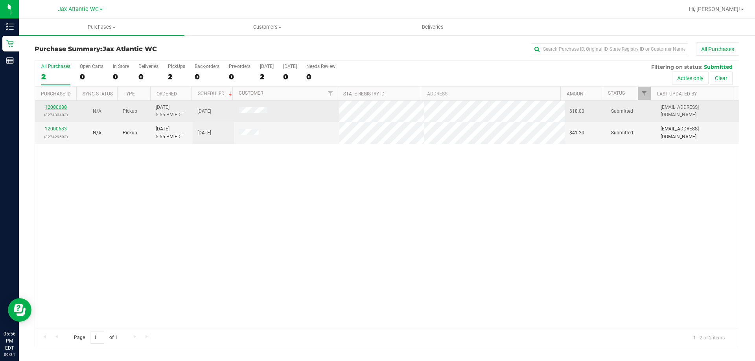
click at [56, 106] on link "12000680" at bounding box center [56, 108] width 22 height 6
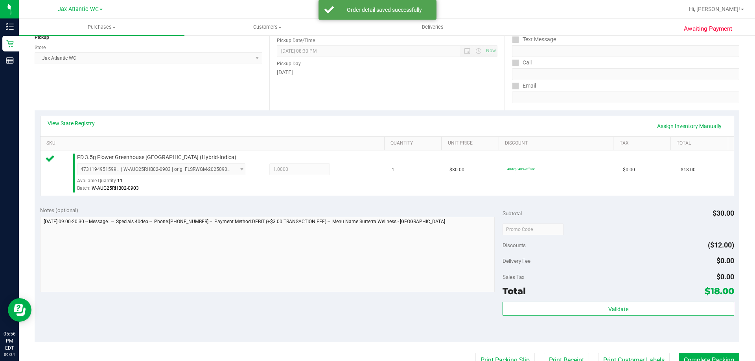
scroll to position [275, 0]
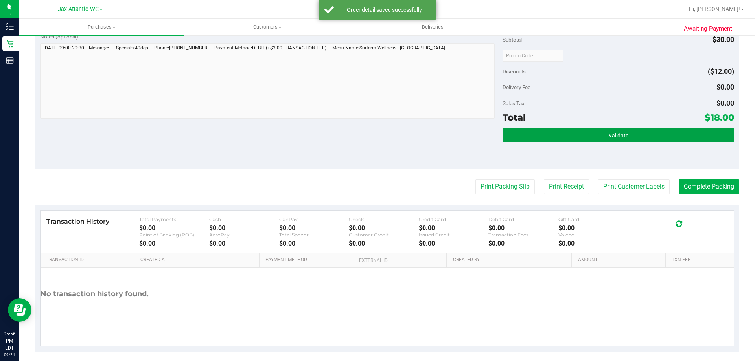
click at [626, 138] on button "Validate" at bounding box center [617, 135] width 231 height 14
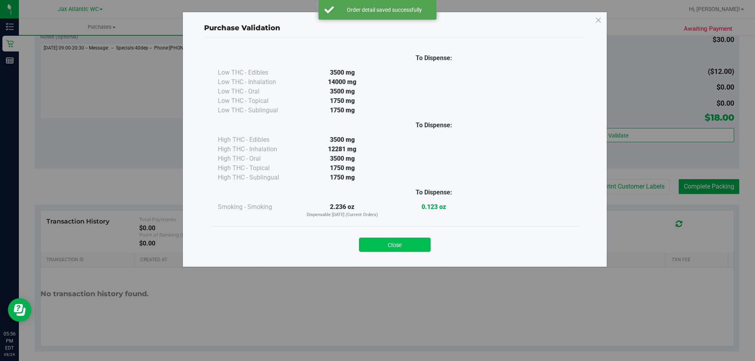
click at [415, 243] on button "Close" at bounding box center [395, 245] width 72 height 14
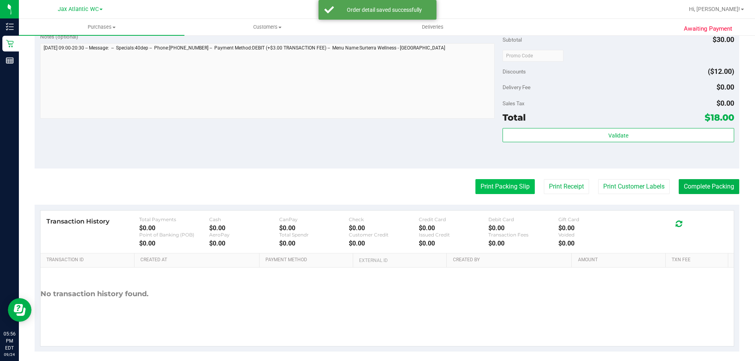
click at [502, 189] on button "Print Packing Slip" at bounding box center [504, 186] width 59 height 15
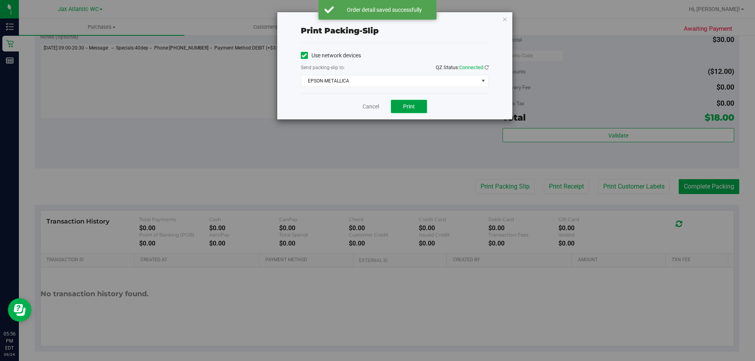
click at [404, 112] on button "Print" at bounding box center [409, 106] width 36 height 13
click at [371, 110] on link "Cancel" at bounding box center [370, 107] width 17 height 8
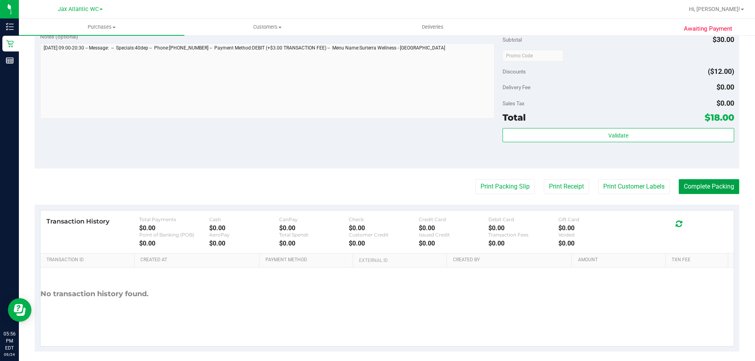
click at [694, 185] on button "Complete Packing" at bounding box center [709, 186] width 61 height 15
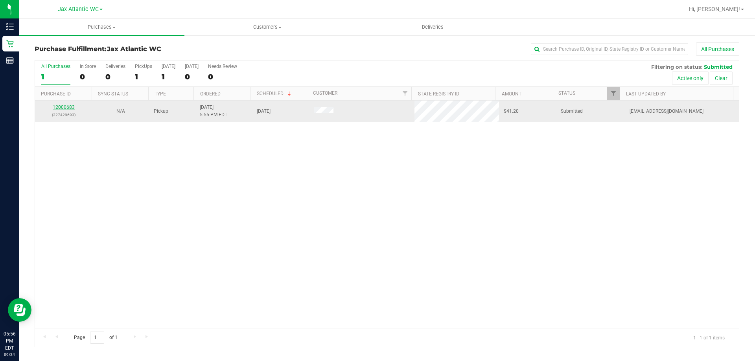
click at [64, 107] on link "12000683" at bounding box center [64, 108] width 22 height 6
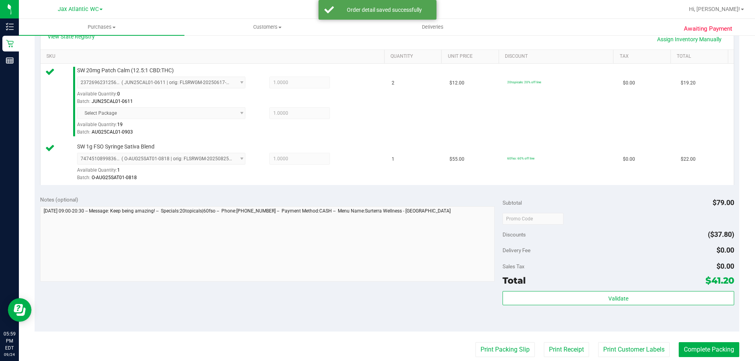
scroll to position [236, 0]
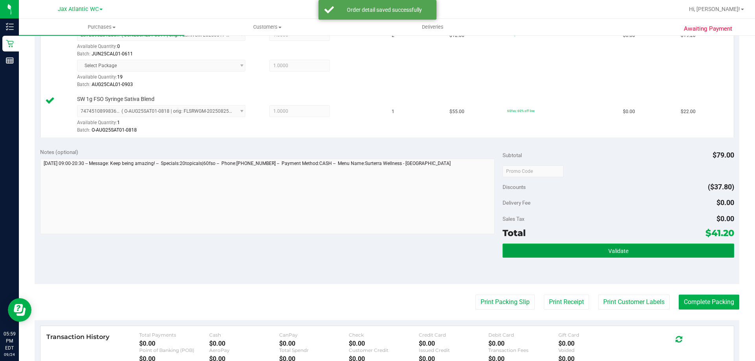
click at [597, 254] on button "Validate" at bounding box center [617, 251] width 231 height 14
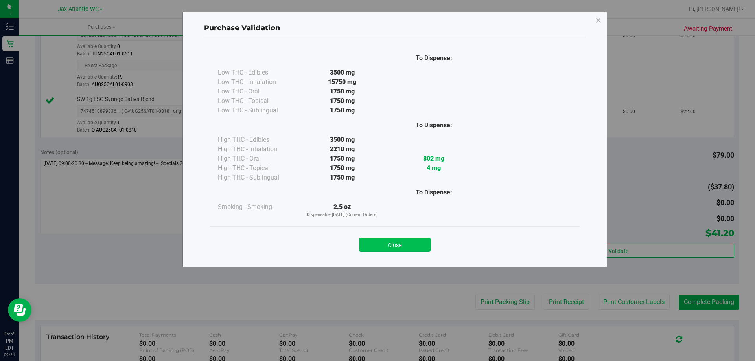
click at [407, 238] on button "Close" at bounding box center [395, 245] width 72 height 14
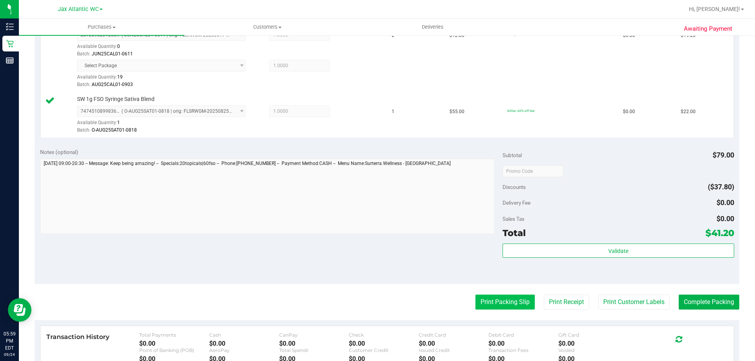
click at [478, 298] on button "Print Packing Slip" at bounding box center [504, 302] width 59 height 15
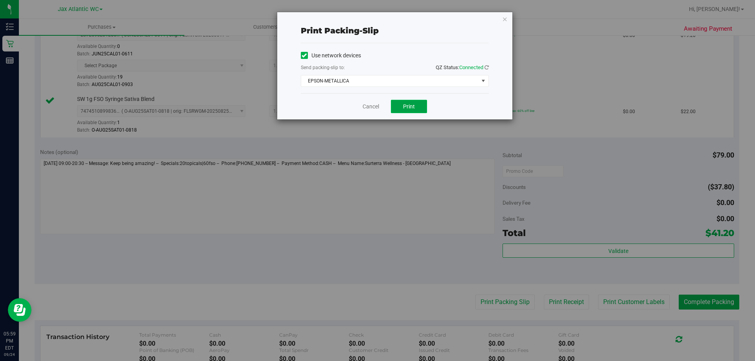
click at [413, 109] on span "Print" at bounding box center [409, 106] width 12 height 6
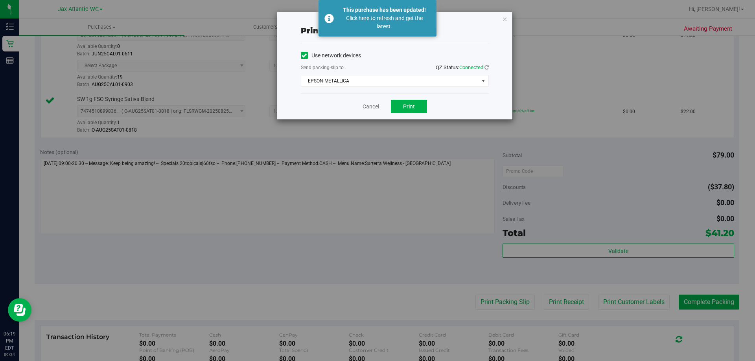
click at [501, 15] on div "Print packing-slip Use network devices Send packing-slip to: QZ Status: Connect…" at bounding box center [394, 65] width 235 height 107
click at [503, 17] on icon "button" at bounding box center [505, 18] width 6 height 9
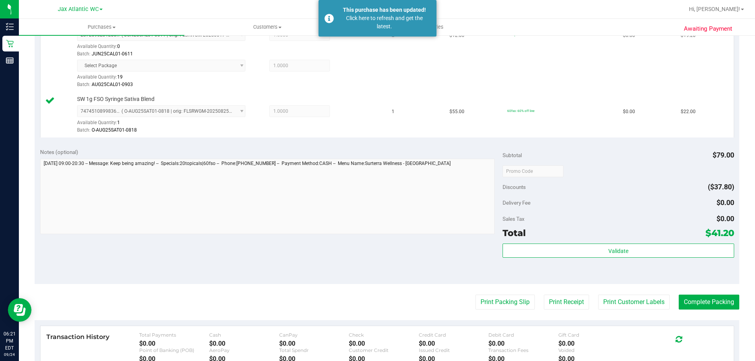
scroll to position [197, 0]
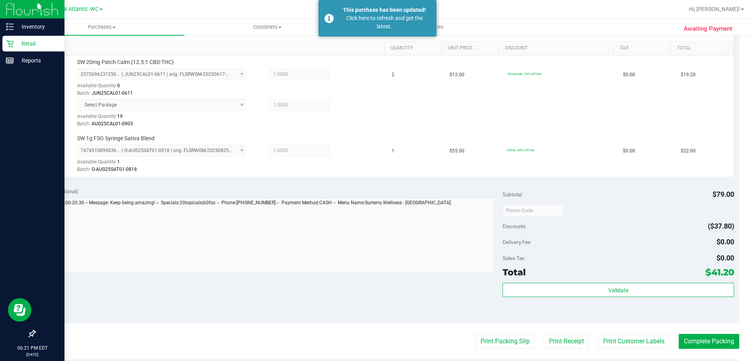
click at [15, 46] on p "Retail" at bounding box center [37, 43] width 47 height 9
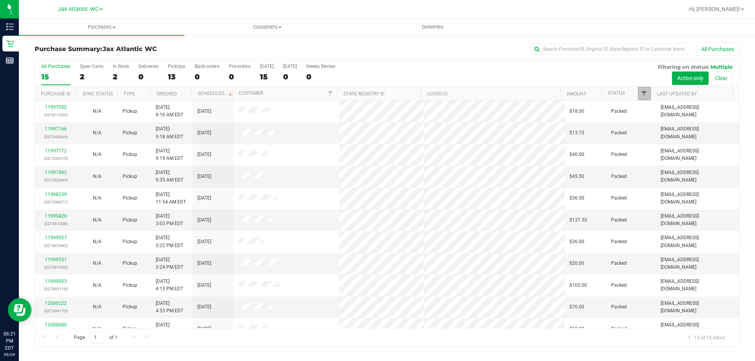
click at [642, 92] on span "Filter" at bounding box center [644, 93] width 6 height 6
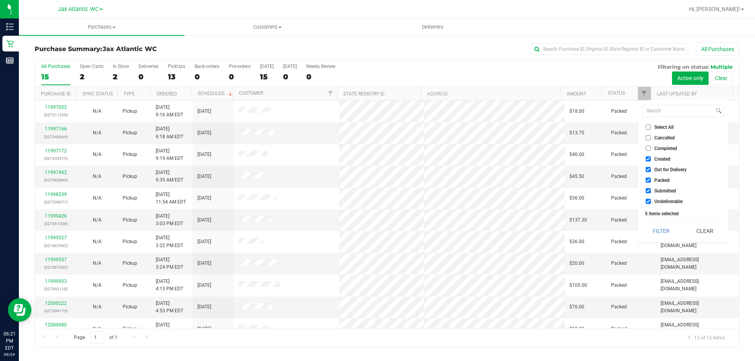
drag, startPoint x: 649, startPoint y: 159, endPoint x: 649, endPoint y: 166, distance: 6.7
click at [649, 159] on input "Created" at bounding box center [648, 158] width 5 height 5
checkbox input "false"
click at [647, 169] on input "Out for Delivery" at bounding box center [648, 169] width 5 height 5
checkbox input "false"
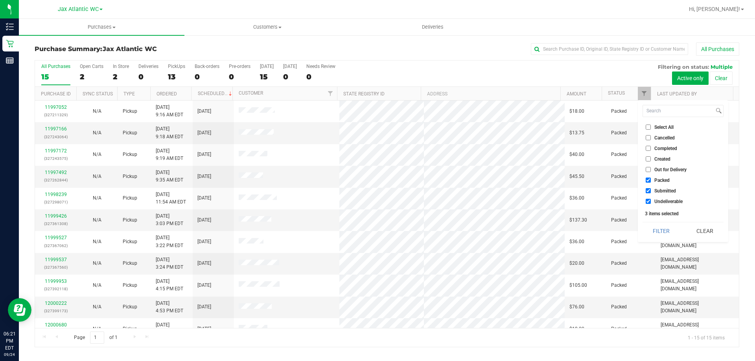
click at [647, 177] on li "Packed" at bounding box center [682, 180] width 81 height 8
click at [647, 182] on input "Packed" at bounding box center [648, 180] width 5 height 5
checkbox input "false"
click at [649, 199] on li "Undeliverable" at bounding box center [682, 201] width 81 height 8
click at [649, 201] on input "Undeliverable" at bounding box center [648, 201] width 5 height 5
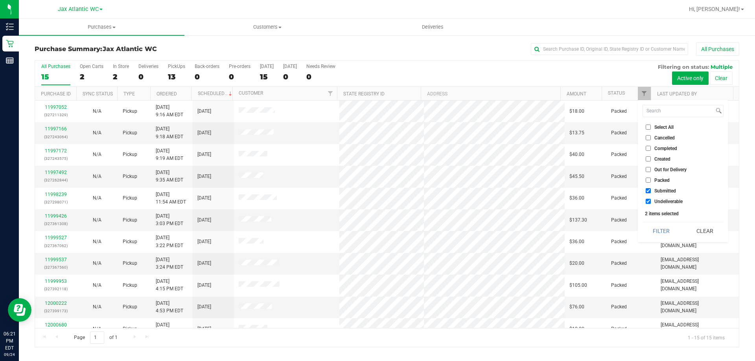
checkbox input "false"
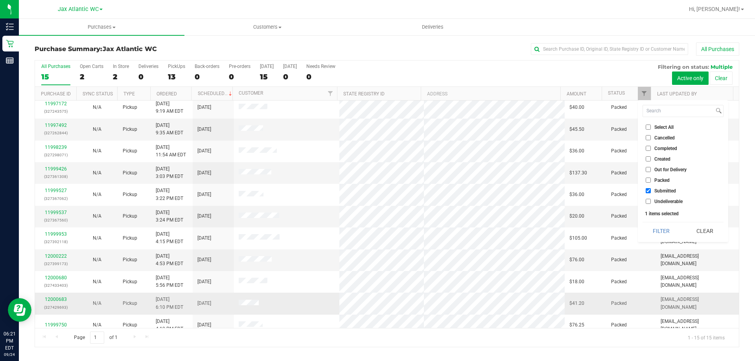
scroll to position [99, 0]
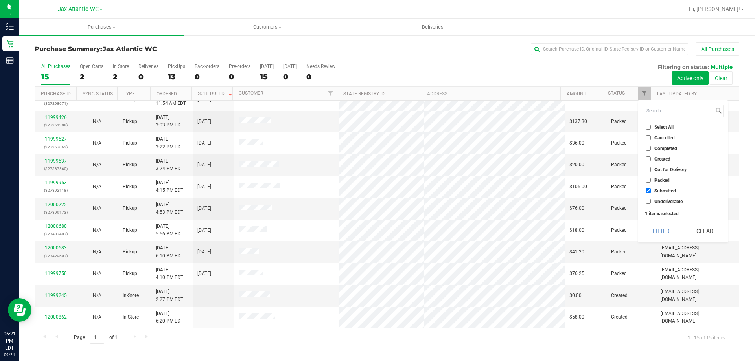
click at [474, 53] on div "All Purchases" at bounding box center [504, 48] width 470 height 13
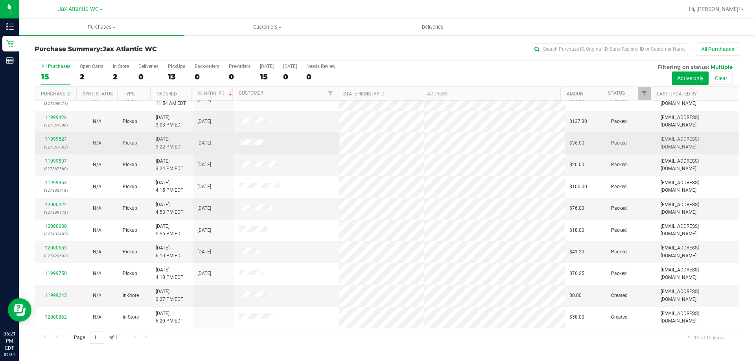
scroll to position [0, 0]
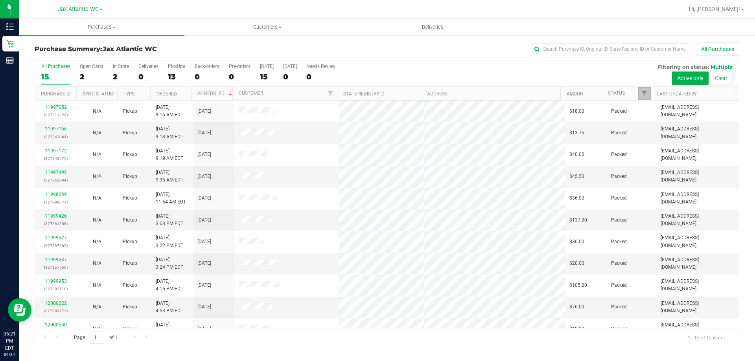
click at [639, 94] on link "Filter" at bounding box center [644, 93] width 13 height 13
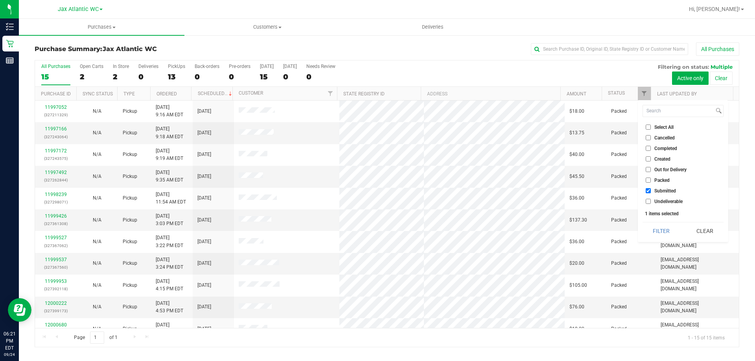
click at [592, 71] on div "All Purchases 15 Open Carts 2 In Store 2 Deliveries 0 PickUps 13 Back-orders 0 …" at bounding box center [387, 74] width 704 height 26
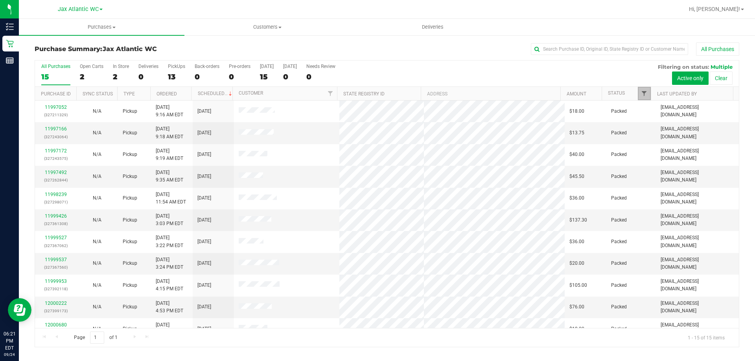
click at [643, 95] on span "Filter" at bounding box center [644, 93] width 6 height 6
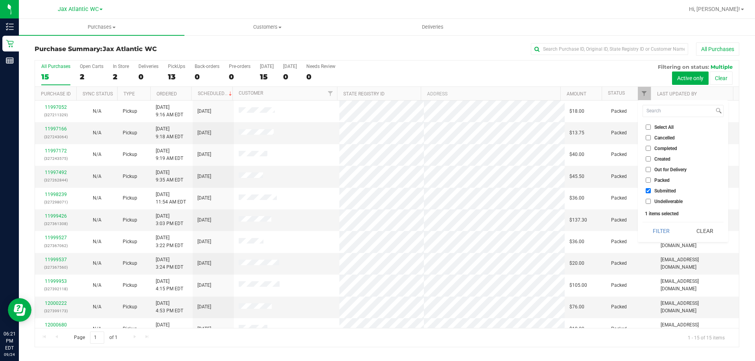
click at [647, 191] on input "Submitted" at bounding box center [648, 190] width 5 height 5
click at [649, 192] on input "Submitted" at bounding box center [648, 190] width 5 height 5
checkbox input "true"
click at [657, 231] on button "Filter" at bounding box center [661, 231] width 38 height 17
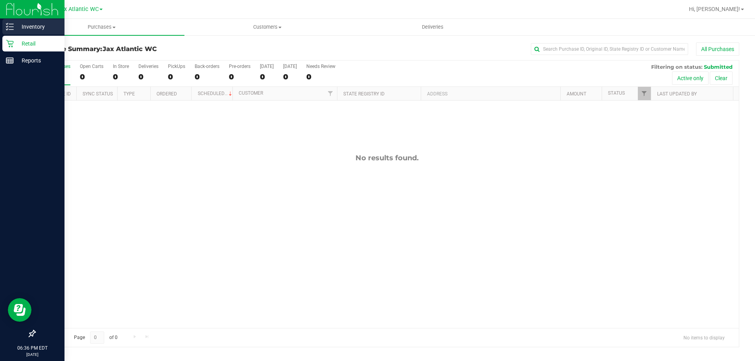
click at [30, 26] on p "Inventory" at bounding box center [37, 26] width 47 height 9
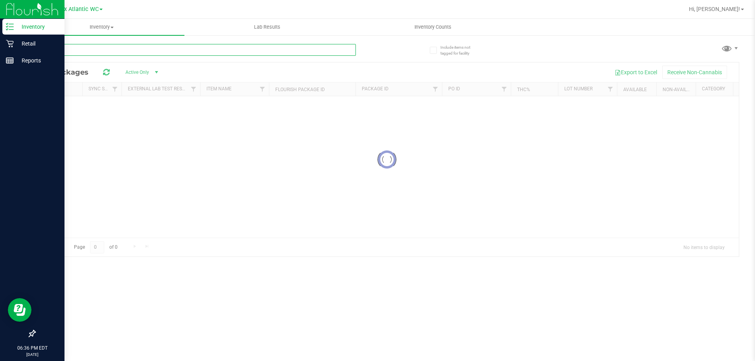
click at [139, 52] on input "text" at bounding box center [195, 50] width 321 height 12
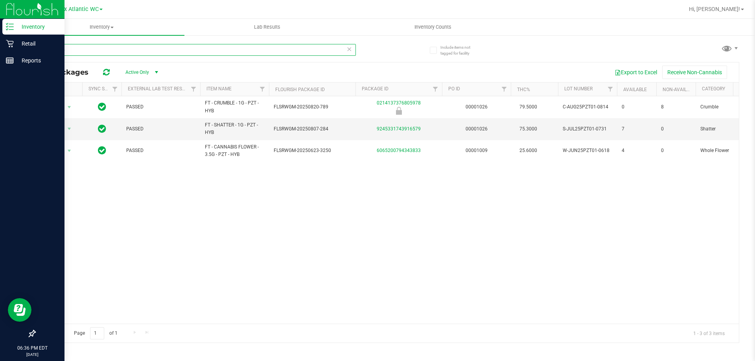
drag, startPoint x: 65, startPoint y: 50, endPoint x: 28, endPoint y: 52, distance: 37.4
click at [30, 51] on div "Include items not tagged for facility pine zap All Packages Active Only Active …" at bounding box center [387, 155] width 736 height 240
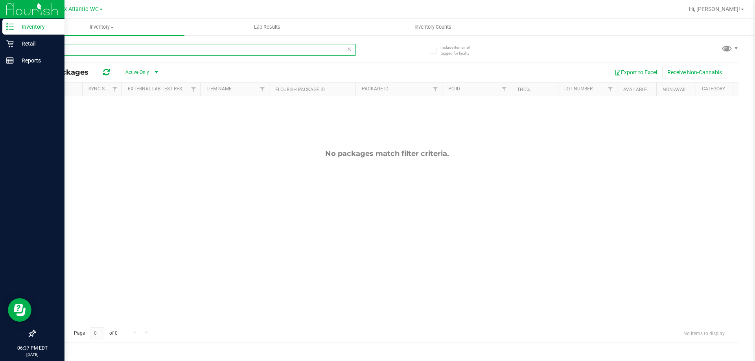
drag, startPoint x: 71, startPoint y: 50, endPoint x: 29, endPoint y: 53, distance: 41.8
click at [29, 53] on div "Include items not tagged for facility to8 All Packages Active Only Active Only …" at bounding box center [387, 155] width 736 height 240
drag, startPoint x: 66, startPoint y: 52, endPoint x: 23, endPoint y: 51, distance: 42.9
click at [23, 51] on div "Include items not tagged for facility t08 All Packages Active Only Active Only …" at bounding box center [387, 155] width 736 height 240
type input "to8"
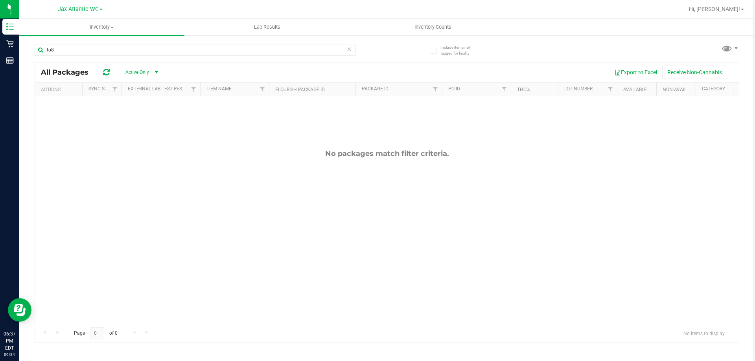
click at [351, 50] on icon at bounding box center [349, 48] width 6 height 9
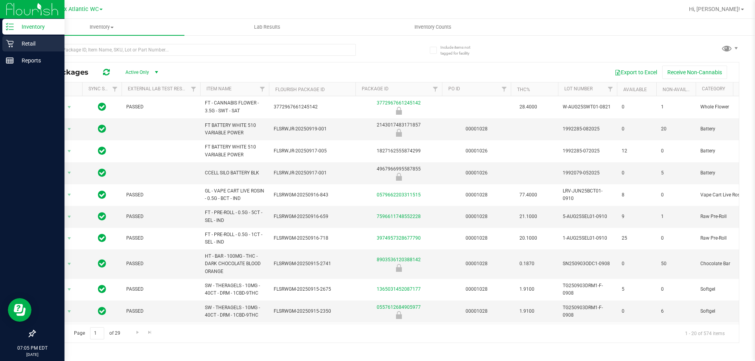
click at [16, 41] on p "Retail" at bounding box center [37, 43] width 47 height 9
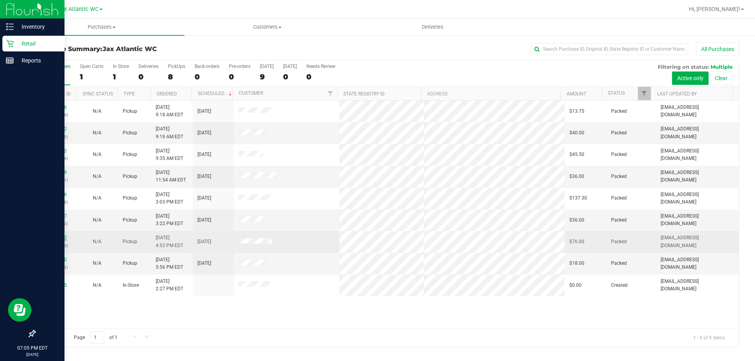
click at [58, 239] on link "12000222" at bounding box center [56, 238] width 22 height 6
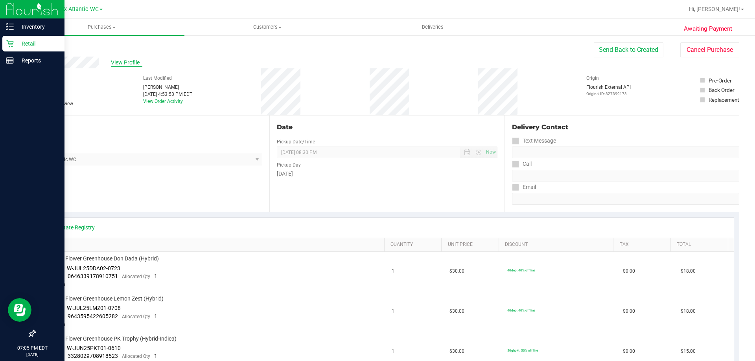
click at [132, 62] on span "View Profile" at bounding box center [126, 63] width 31 height 8
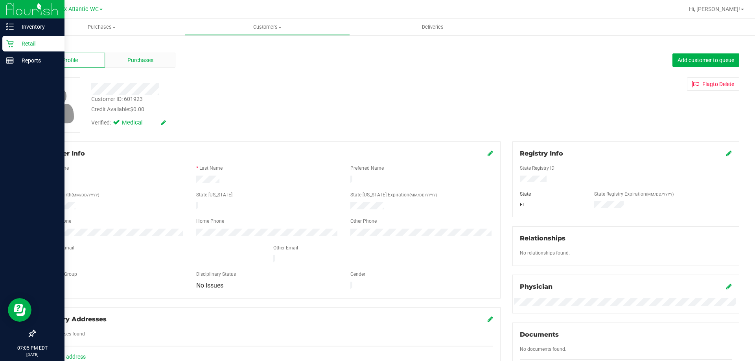
click at [133, 60] on span "Purchases" at bounding box center [140, 60] width 26 height 8
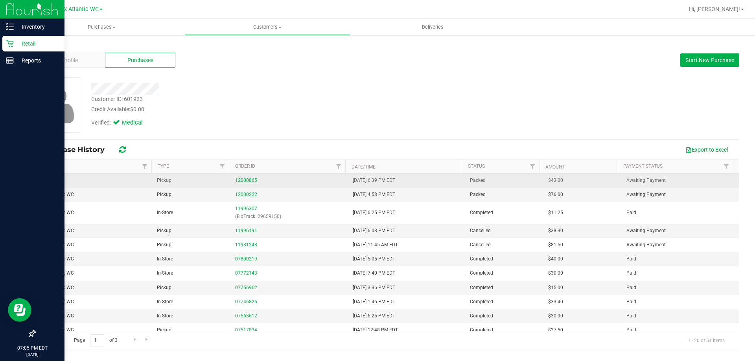
click at [240, 178] on link "12000865" at bounding box center [246, 181] width 22 height 6
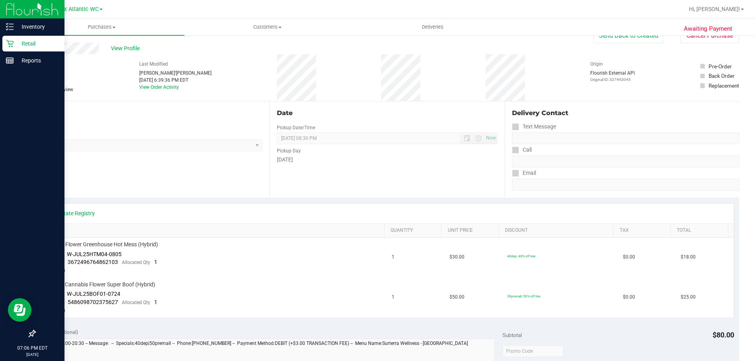
scroll to position [39, 0]
